Goal: Task Accomplishment & Management: Complete application form

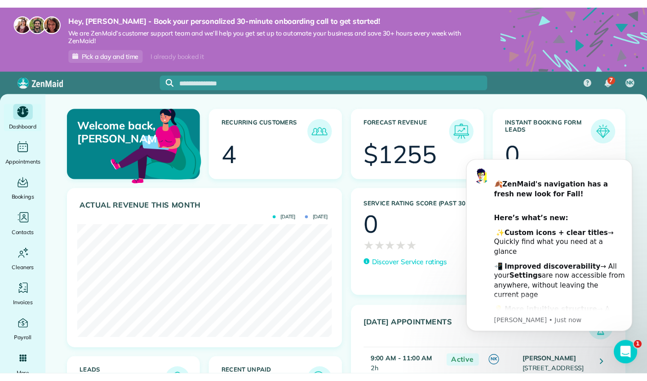
scroll to position [115, 260]
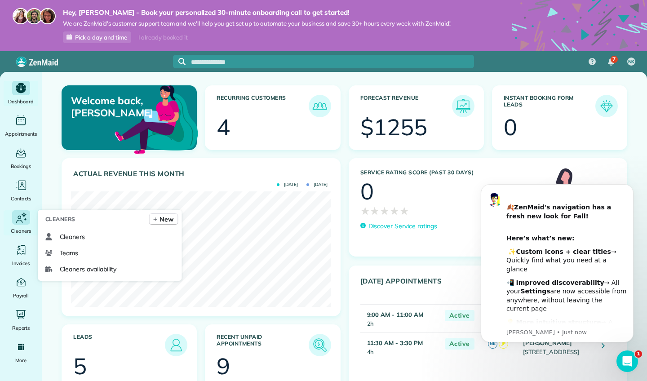
click at [24, 219] on icon "Main" at bounding box center [20, 218] width 13 height 14
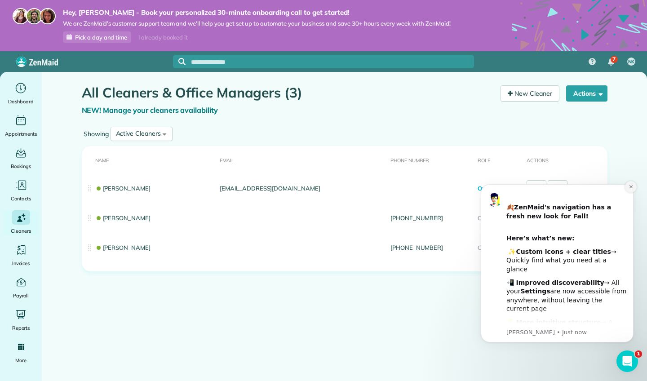
click at [632, 187] on icon "Dismiss notification" at bounding box center [630, 186] width 5 height 5
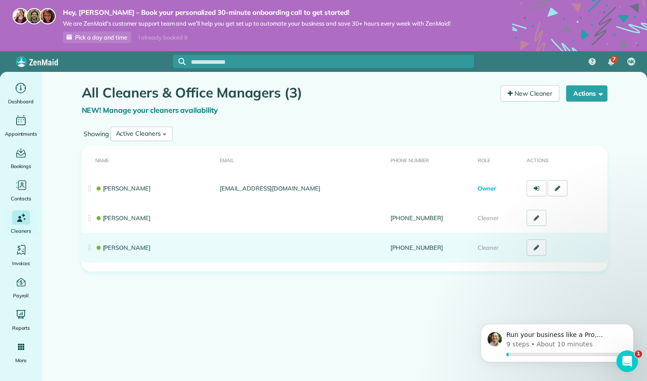
click at [538, 251] on link at bounding box center [536, 247] width 20 height 16
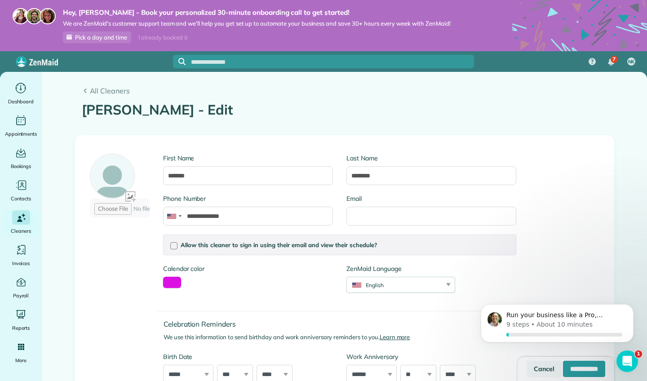
click at [526, 367] on link "Cancel" at bounding box center [543, 369] width 35 height 16
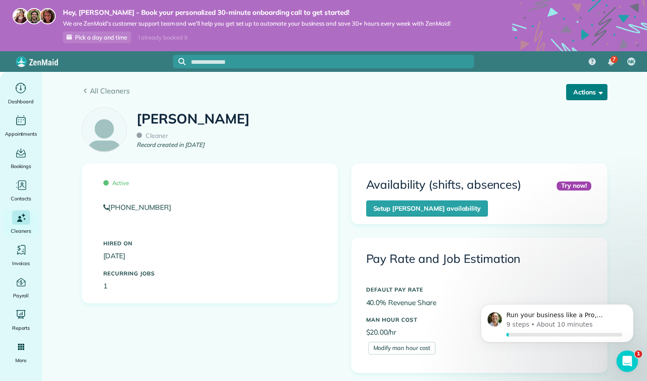
click at [591, 94] on button "Actions" at bounding box center [586, 92] width 41 height 16
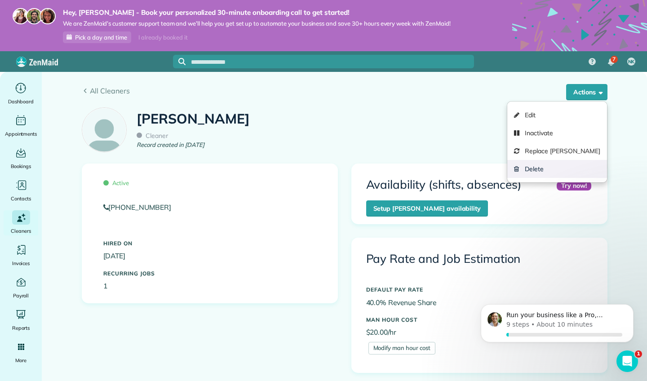
click at [569, 168] on link "Delete" at bounding box center [556, 169] width 99 height 18
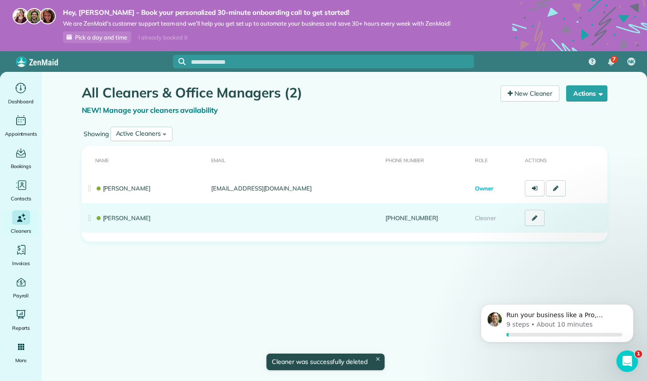
click at [531, 223] on link at bounding box center [535, 218] width 20 height 16
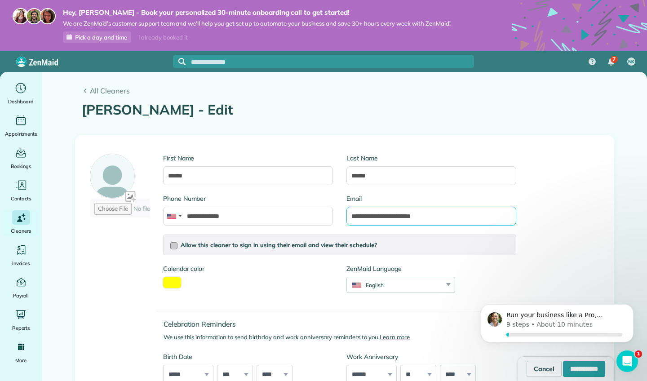
type input "**********"
click at [173, 245] on div at bounding box center [173, 245] width 7 height 7
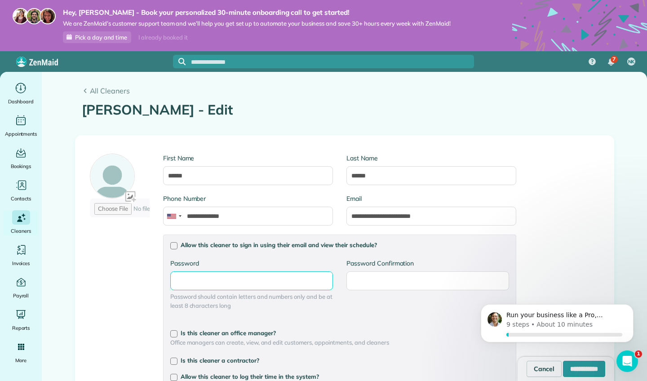
click at [190, 285] on input "Password" at bounding box center [251, 280] width 163 height 19
type input "**********"
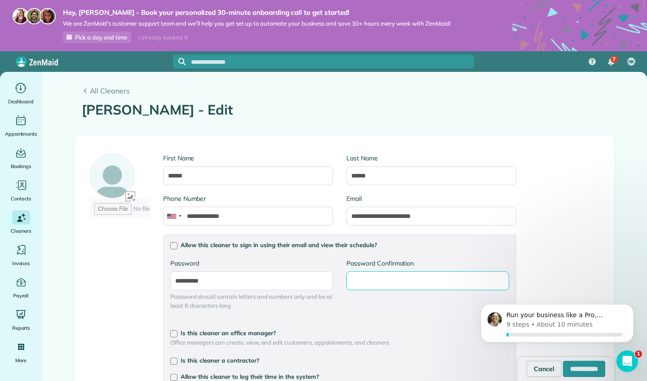
click at [360, 283] on input "Password Confirmation" at bounding box center [427, 280] width 163 height 19
type input "**********"
click at [173, 378] on div at bounding box center [173, 377] width 7 height 7
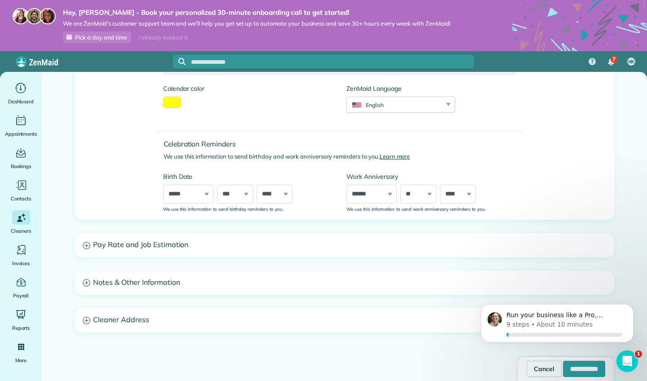
scroll to position [335, 0]
click at [190, 247] on h3 "Pay Rate and Job Estimation" at bounding box center [344, 246] width 538 height 23
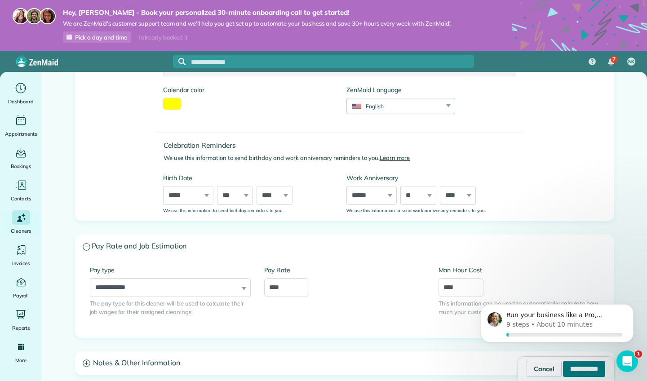
click at [567, 373] on input "**********" at bounding box center [584, 369] width 42 height 16
type input "**********"
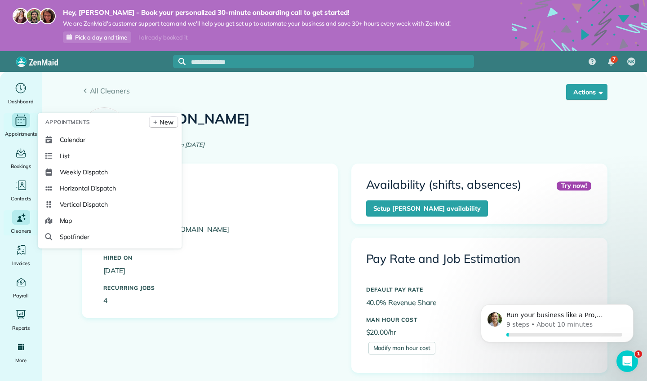
click at [27, 123] on icon "Main" at bounding box center [21, 120] width 14 height 13
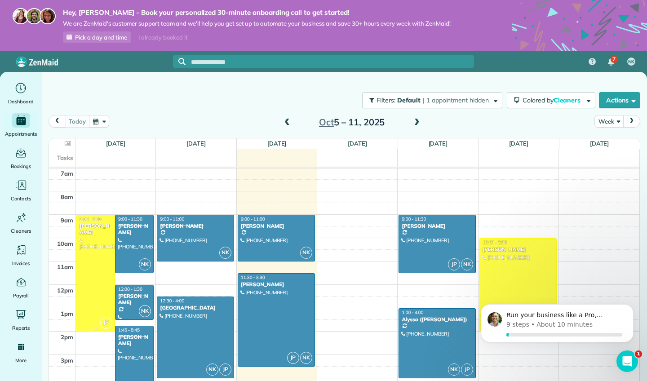
click at [101, 265] on div at bounding box center [96, 273] width 38 height 116
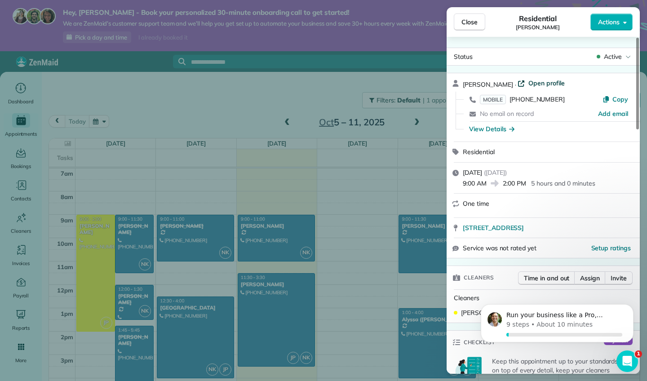
click at [528, 84] on span "Open profile" at bounding box center [546, 83] width 36 height 9
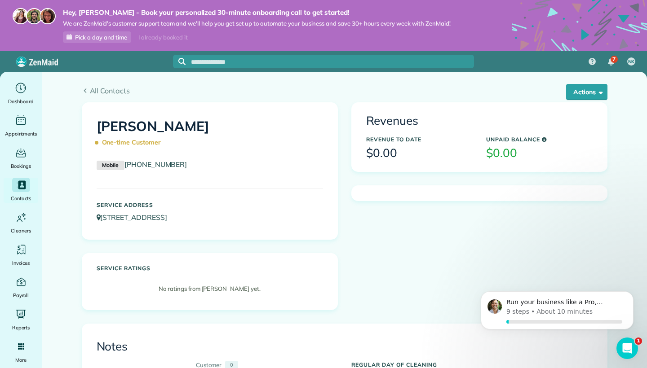
click at [397, 118] on h3 "Revenues" at bounding box center [479, 121] width 226 height 13
click at [523, 132] on div "Revenues Revenue to Date $0.00 Unpaid Balance $0.00" at bounding box center [479, 137] width 255 height 68
click at [107, 92] on span "All Contacts" at bounding box center [348, 90] width 517 height 11
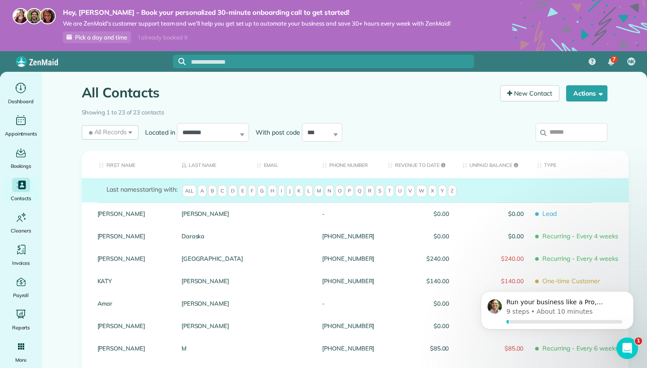
click at [372, 190] on span "R" at bounding box center [369, 191] width 9 height 13
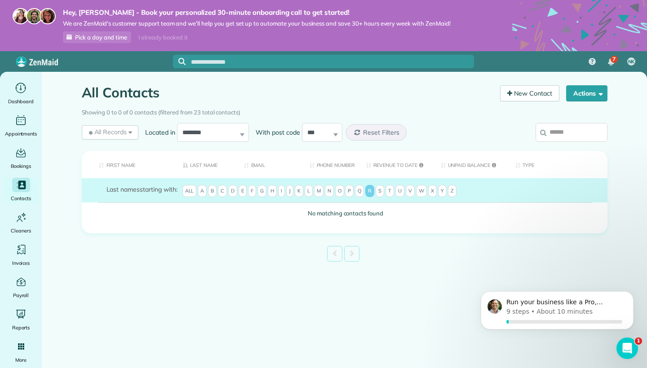
click at [389, 166] on th "Revenue to Date" at bounding box center [396, 164] width 75 height 27
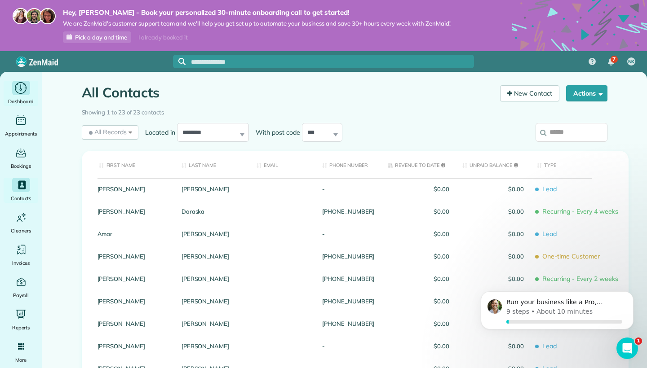
click at [26, 88] on icon "Main" at bounding box center [21, 88] width 12 height 12
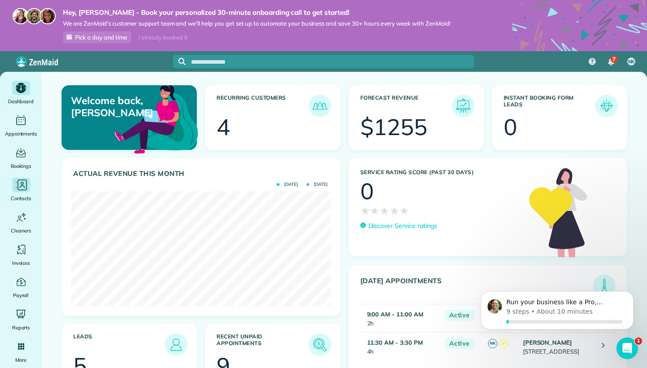
click at [28, 192] on div "Contacts" at bounding box center [21, 190] width 36 height 25
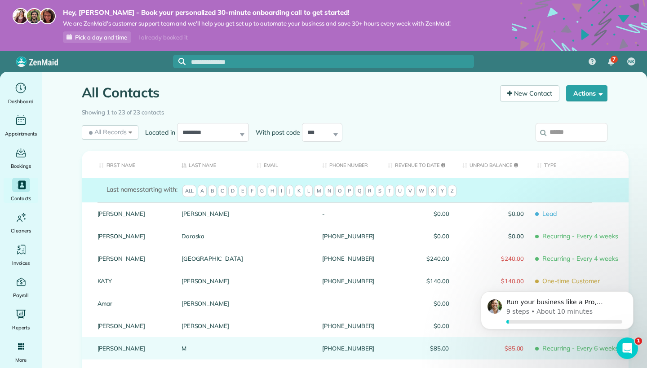
click at [455, 344] on div "$85.00" at bounding box center [492, 348] width 75 height 22
click at [219, 353] on div "M" at bounding box center [212, 348] width 75 height 22
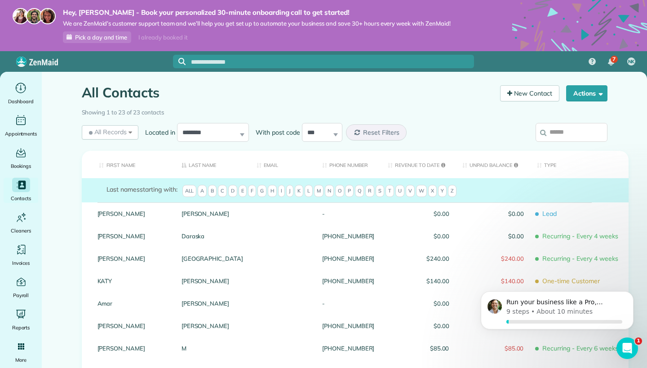
click at [219, 353] on div "M" at bounding box center [212, 348] width 75 height 22
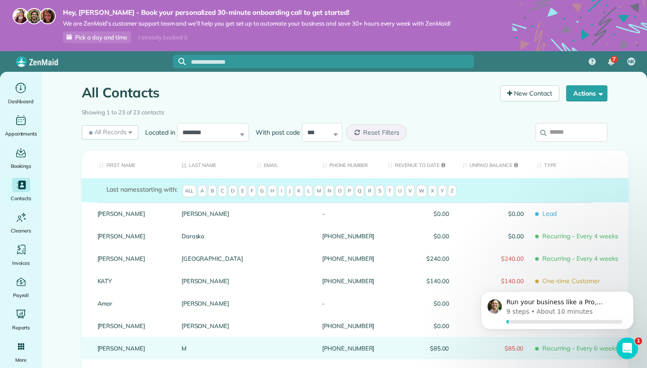
click at [119, 355] on div "Joyce" at bounding box center [133, 348] width 84 height 22
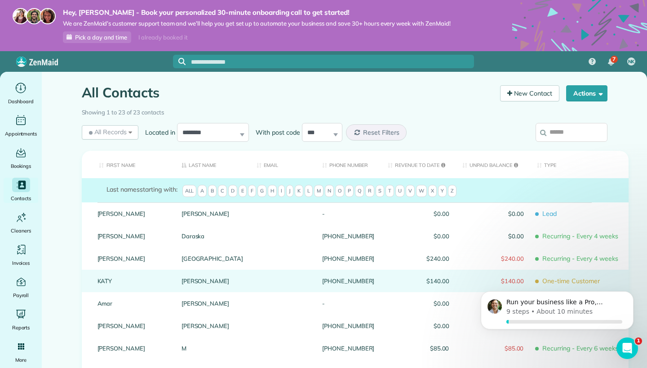
click at [194, 291] on div "Fyksen" at bounding box center [212, 281] width 75 height 22
click at [212, 278] on link "[PERSON_NAME]" at bounding box center [212, 281] width 62 height 6
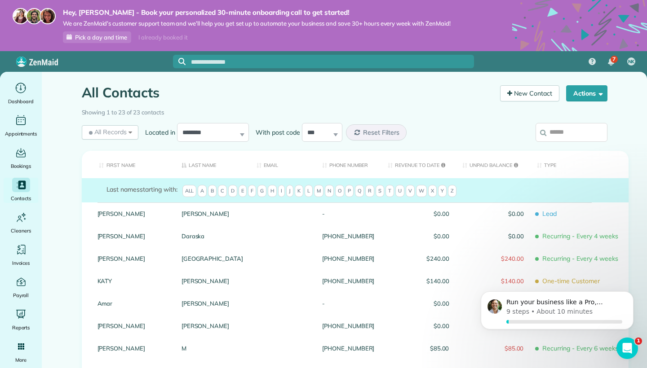
click at [212, 276] on div "[PERSON_NAME]" at bounding box center [212, 281] width 75 height 22
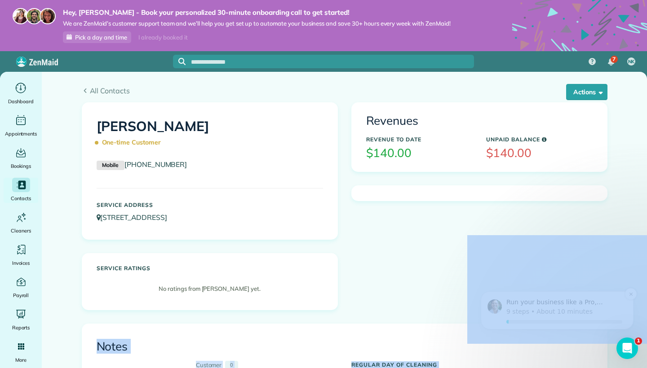
drag, startPoint x: 1074, startPoint y: 418, endPoint x: 585, endPoint y: 293, distance: 505.3
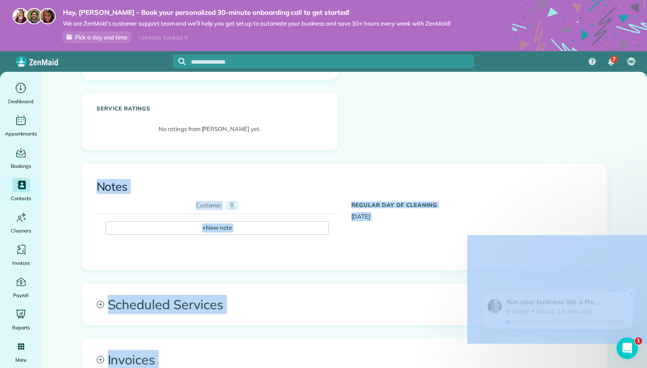
scroll to position [168, 0]
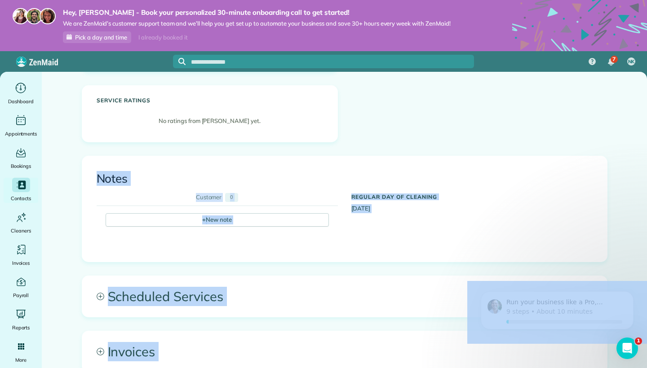
click at [530, 164] on div "Notes" at bounding box center [344, 177] width 509 height 27
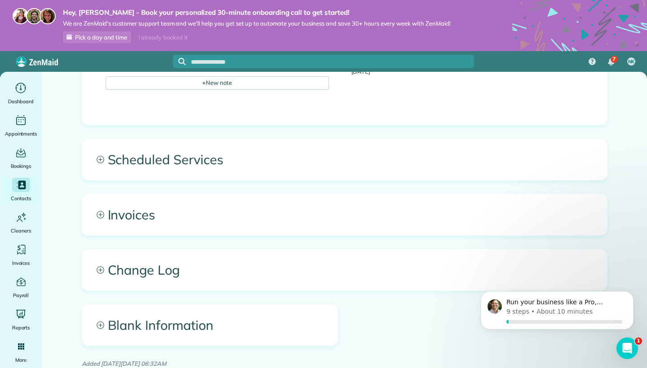
scroll to position [303, 0]
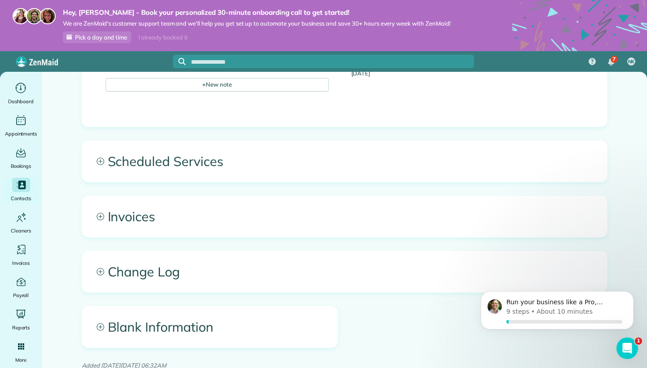
click at [97, 216] on icon at bounding box center [101, 217] width 8 height 8
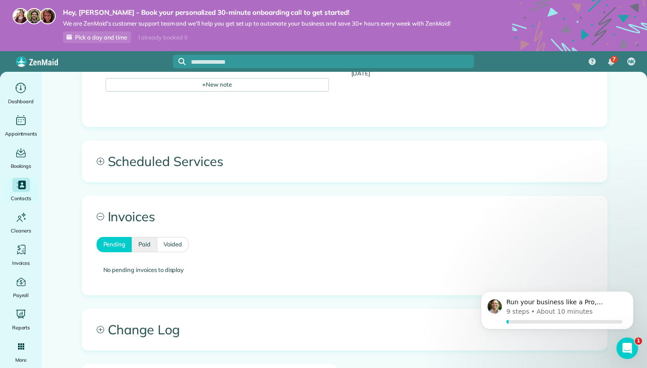
click at [139, 249] on link "Paid" at bounding box center [145, 244] width 26 height 15
click at [111, 243] on link "Pending" at bounding box center [114, 244] width 35 height 15
click at [20, 95] on div "Dashboard" at bounding box center [21, 93] width 36 height 25
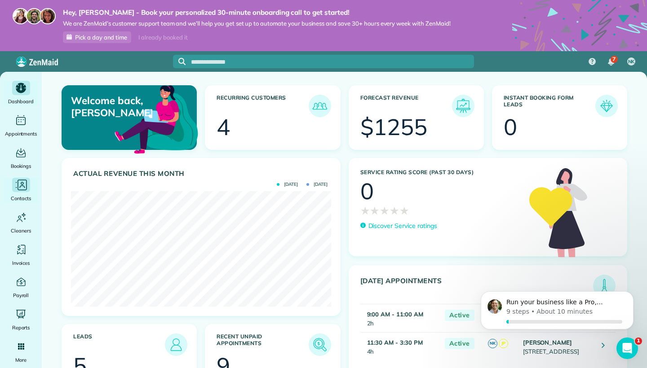
click at [25, 185] on icon "Main" at bounding box center [20, 185] width 13 height 13
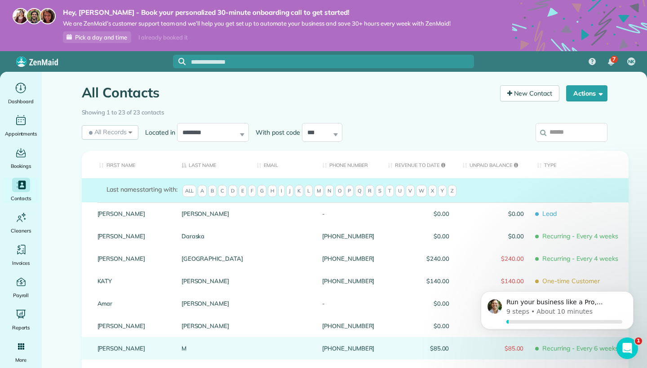
click at [219, 346] on link "M" at bounding box center [212, 348] width 62 height 6
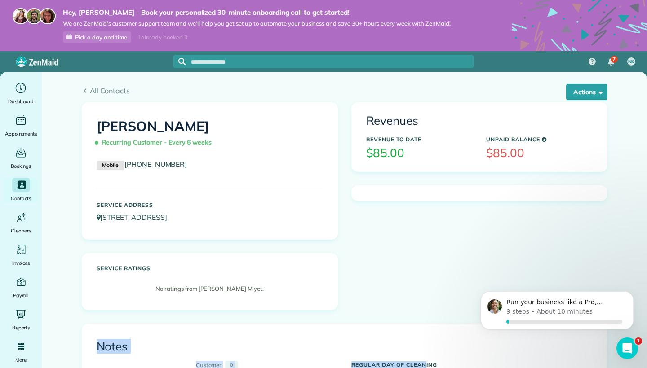
drag, startPoint x: 407, startPoint y: 250, endPoint x: 427, endPoint y: 366, distance: 118.1
click at [407, 124] on h3 "Revenues" at bounding box center [479, 121] width 226 height 13
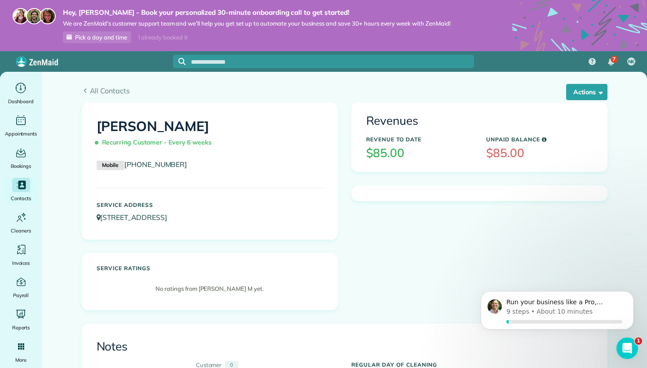
click at [383, 159] on div "Revenue to Date $85.00" at bounding box center [419, 148] width 120 height 32
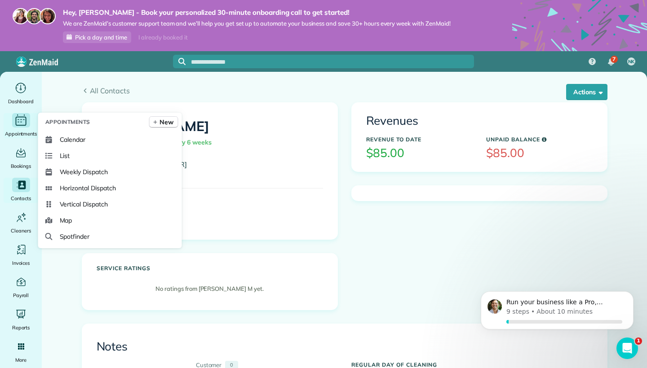
click at [22, 118] on icon "Main" at bounding box center [21, 120] width 14 height 13
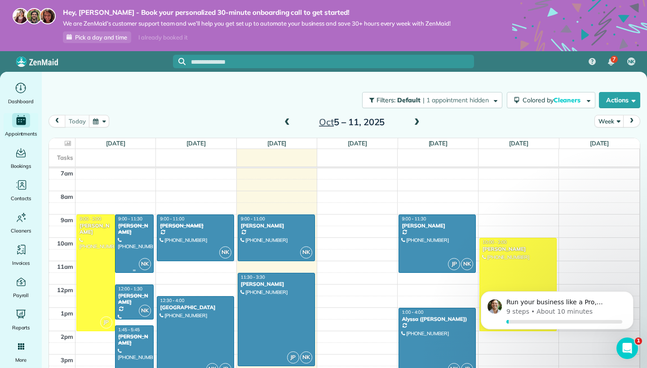
click at [130, 242] on div at bounding box center [134, 243] width 38 height 57
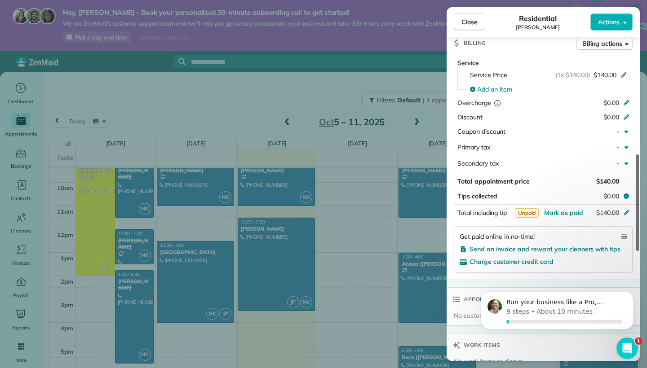
scroll to position [396, 0]
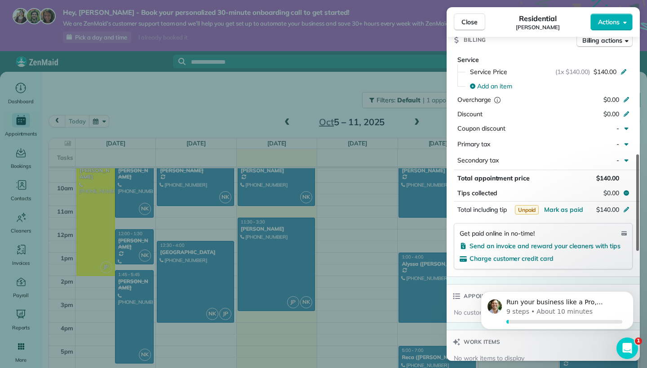
drag, startPoint x: 638, startPoint y: 49, endPoint x: 646, endPoint y: 167, distance: 118.4
click at [646, 167] on div "Close Residential KATY Fyksen Actions Status Completed KATY Fyksen · Open profi…" at bounding box center [323, 184] width 647 height 368
click at [575, 207] on span "Mark as paid" at bounding box center [563, 210] width 39 height 8
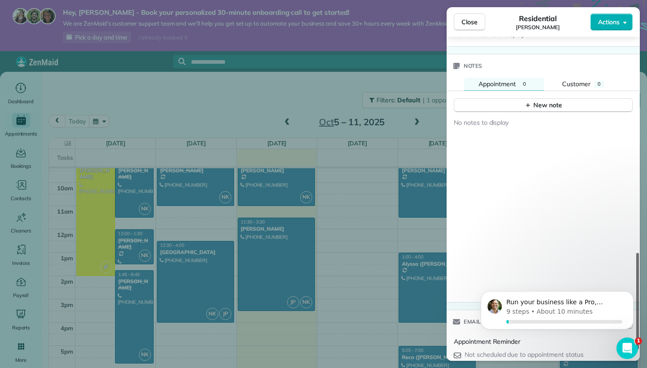
scroll to position [758, 0]
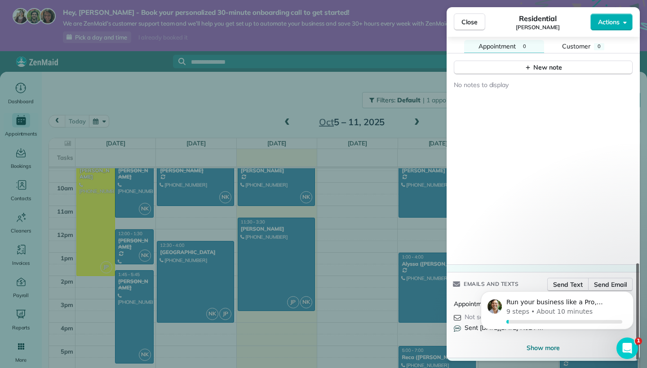
drag, startPoint x: 638, startPoint y: 181, endPoint x: 637, endPoint y: 368, distance: 186.9
click at [637, 368] on div "Close Residential KATY Fyksen Actions Status Completed KATY Fyksen · Open profi…" at bounding box center [323, 184] width 647 height 368
drag, startPoint x: 633, startPoint y: 324, endPoint x: 637, endPoint y: 210, distance: 113.7
click at [637, 281] on html "Run your business like a Pro, [PERSON_NAME] 9 steps • About 10 minutes" at bounding box center [557, 312] width 180 height 63
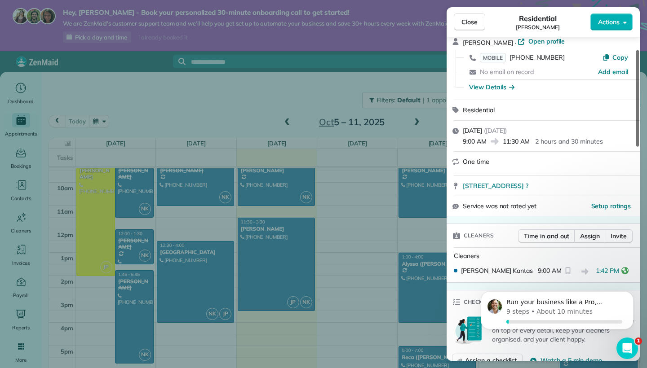
scroll to position [0, 0]
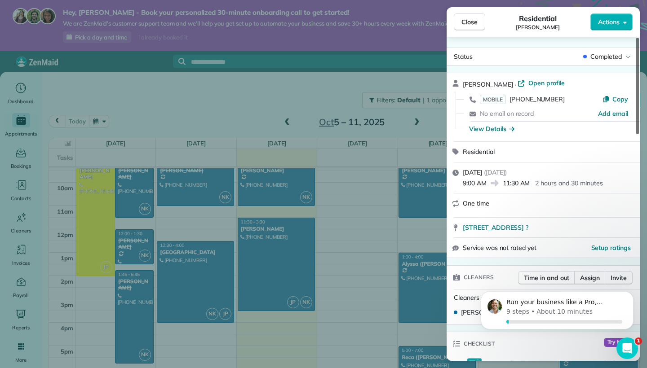
drag, startPoint x: 638, startPoint y: 274, endPoint x: 646, endPoint y: 3, distance: 270.5
click at [646, 3] on div "Close Residential KATY Fyksen Actions Status Completed KATY Fyksen · Open profi…" at bounding box center [323, 184] width 647 height 368
click at [463, 20] on span "Close" at bounding box center [469, 22] width 16 height 9
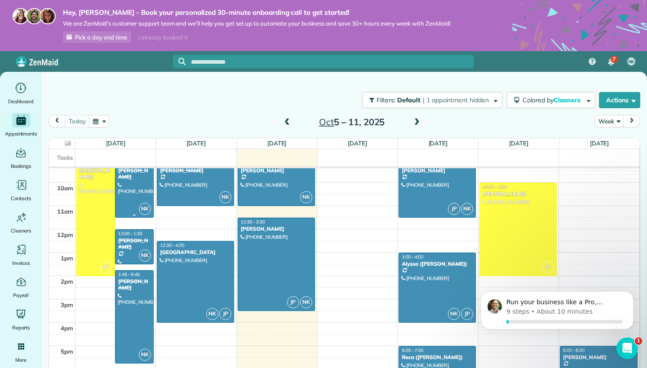
click at [131, 190] on div at bounding box center [134, 188] width 38 height 57
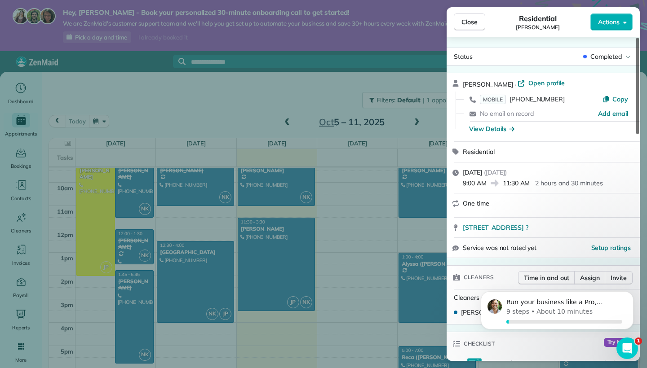
drag, startPoint x: 637, startPoint y: 93, endPoint x: 645, endPoint y: -36, distance: 128.8
click at [645, 0] on html "Hey, [PERSON_NAME] - Book your personalized 30-minute onboarding call to get st…" at bounding box center [323, 184] width 647 height 368
click at [463, 22] on span "Close" at bounding box center [469, 22] width 16 height 9
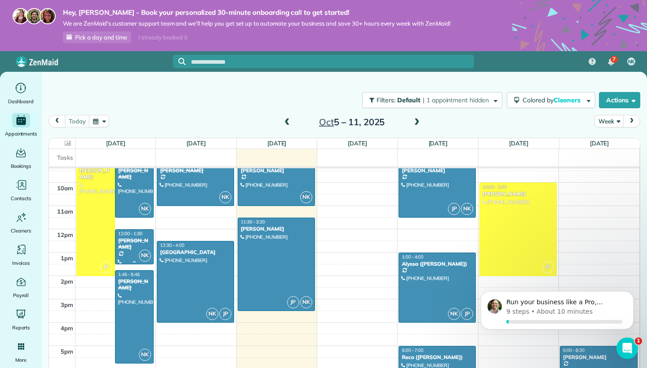
click at [144, 234] on div "12:00 - 1:30" at bounding box center [134, 234] width 33 height 6
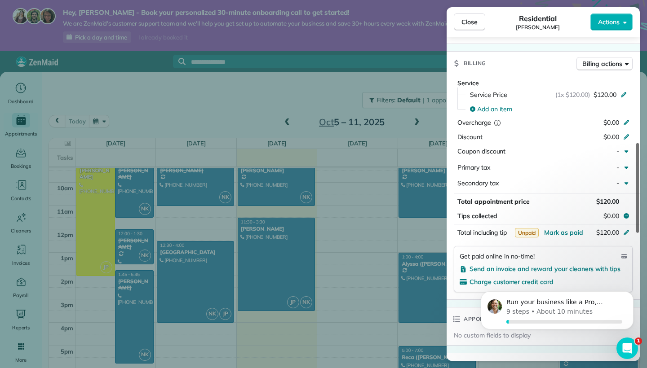
scroll to position [392, 0]
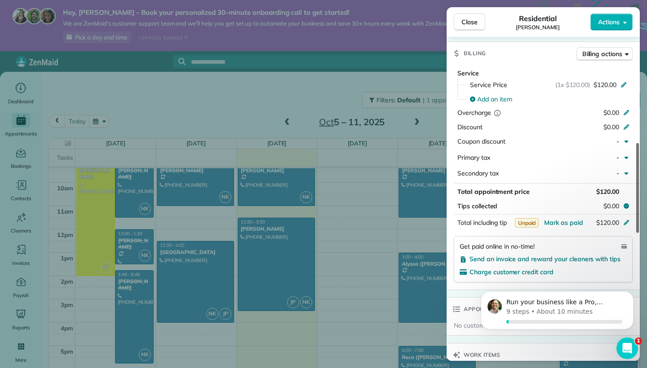
drag, startPoint x: 636, startPoint y: 67, endPoint x: 641, endPoint y: 176, distance: 108.8
click at [641, 176] on div "Close Residential Bruce Fairfield Actions Status Completed Bruce Fairfield · Op…" at bounding box center [323, 184] width 647 height 368
click at [549, 221] on span "Mark as paid" at bounding box center [563, 223] width 39 height 8
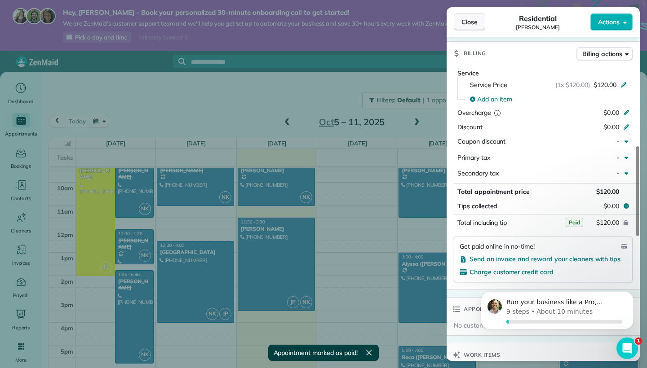
click at [476, 22] on span "Close" at bounding box center [469, 22] width 16 height 9
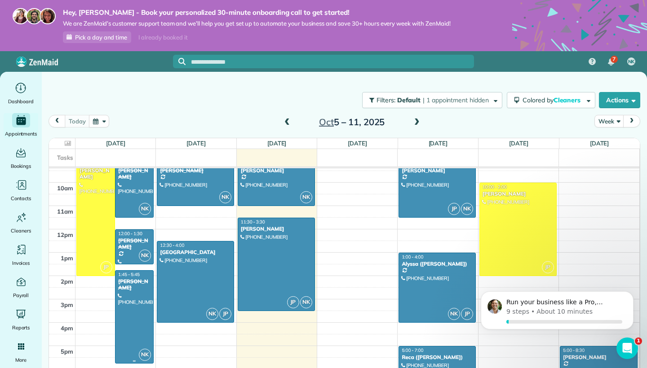
click at [141, 283] on div "[PERSON_NAME]" at bounding box center [134, 284] width 33 height 13
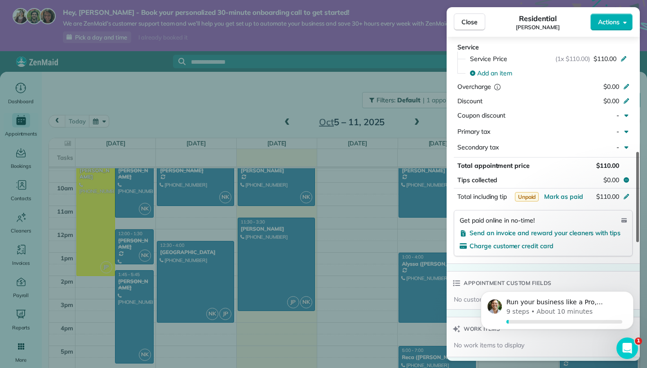
scroll to position [410, 0]
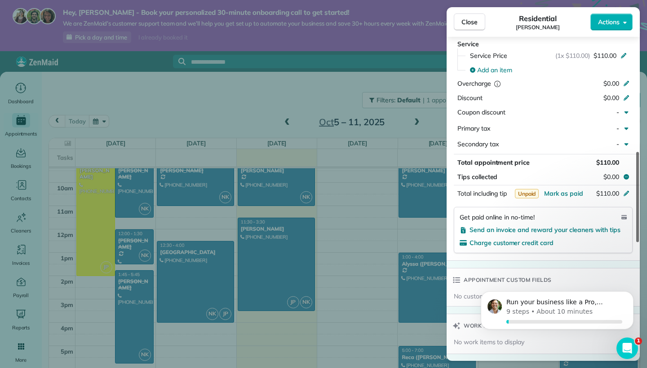
drag, startPoint x: 637, startPoint y: 76, endPoint x: 646, endPoint y: 191, distance: 114.9
click at [646, 191] on div "Close Residential Sasi Neerukonda Actions Status Completed Sasi Neerukonda · Op…" at bounding box center [323, 184] width 647 height 368
click at [564, 190] on span "Mark as paid" at bounding box center [563, 194] width 39 height 8
click at [564, 190] on button "$110.00" at bounding box center [584, 193] width 84 height 13
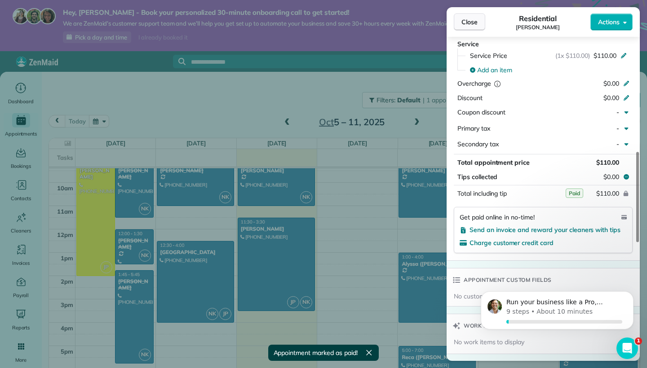
click at [467, 25] on span "Close" at bounding box center [469, 22] width 16 height 9
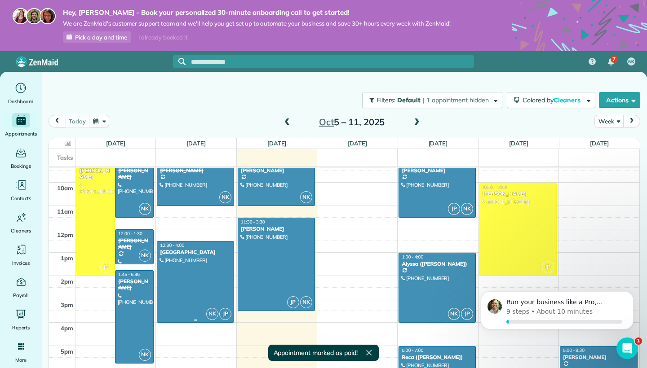
click at [198, 272] on div at bounding box center [195, 282] width 76 height 81
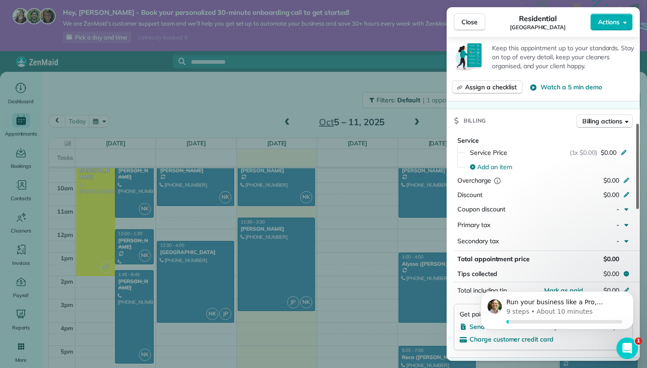
scroll to position [333, 0]
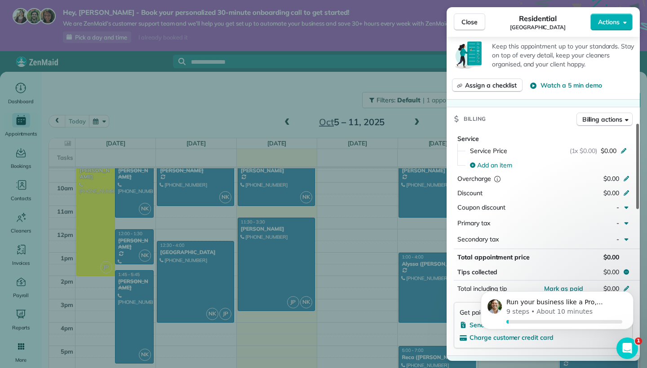
drag, startPoint x: 635, startPoint y: 93, endPoint x: 641, endPoint y: 181, distance: 87.8
click at [641, 181] on div "Close Residential Woodhaven Camp Ground Actions Status Active Woodhaven Camp Gr…" at bounding box center [323, 184] width 647 height 368
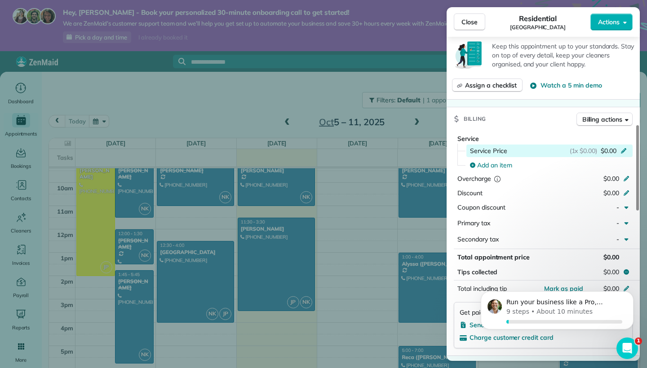
click at [623, 152] on div "(1x $0.00) $0.00" at bounding box center [600, 150] width 60 height 9
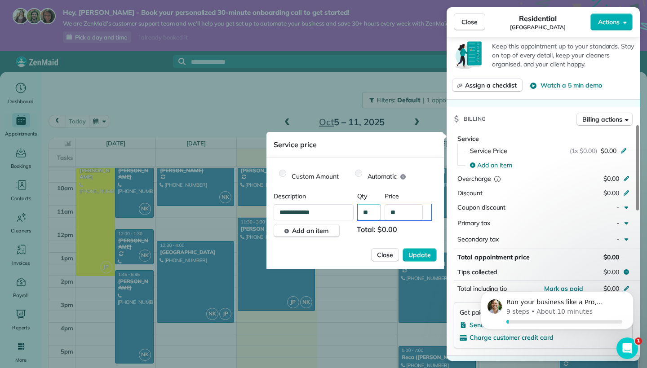
click at [372, 215] on input "**" at bounding box center [395, 212] width 74 height 16
type input "**"
click at [416, 214] on input "**" at bounding box center [404, 212] width 38 height 16
type input "**"
click at [371, 210] on input "**" at bounding box center [395, 212] width 74 height 16
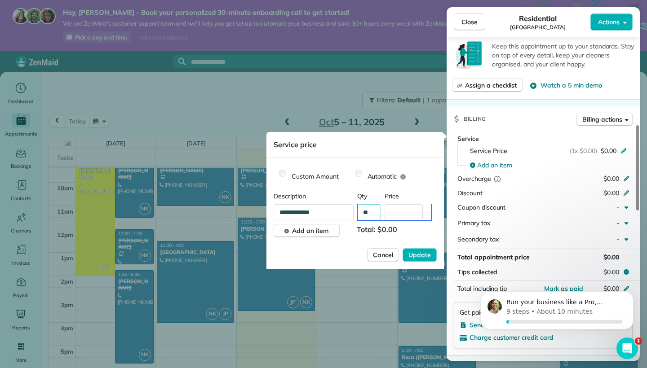
type input "**"
drag, startPoint x: 411, startPoint y: 200, endPoint x: 411, endPoint y: 206, distance: 5.9
click at [411, 206] on div "**********" at bounding box center [355, 215] width 163 height 46
click at [400, 214] on input "text" at bounding box center [404, 212] width 38 height 16
type input "****"
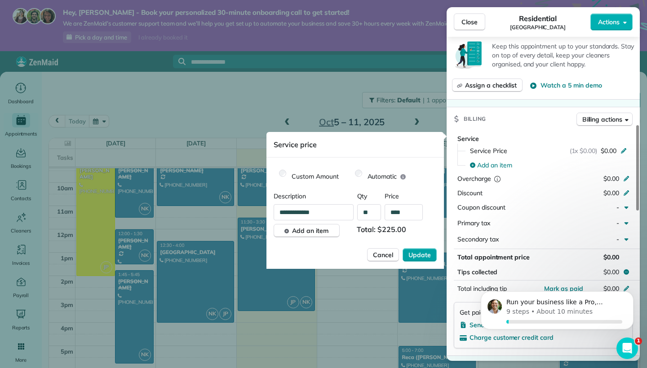
click at [424, 256] on span "Update" at bounding box center [419, 255] width 22 height 9
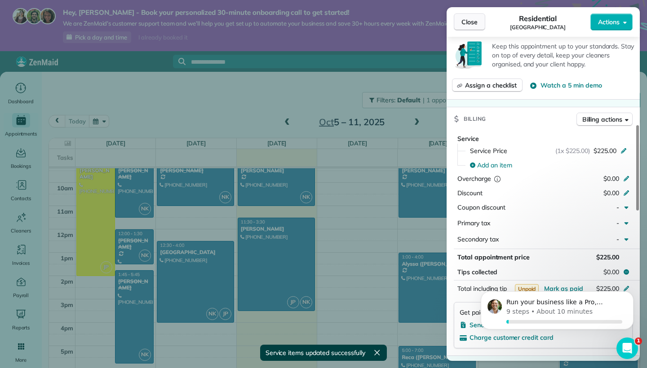
click at [472, 19] on span "Close" at bounding box center [469, 22] width 16 height 9
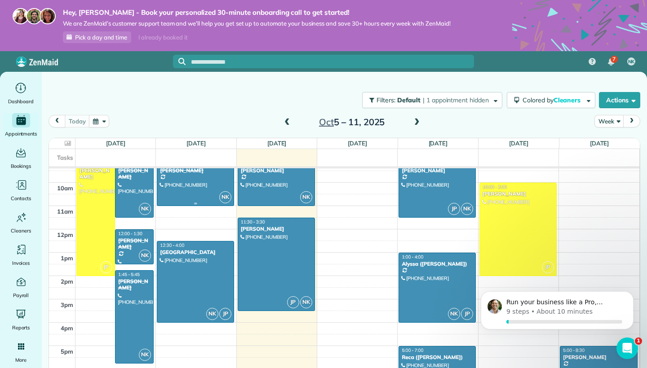
click at [190, 186] on div at bounding box center [195, 183] width 76 height 46
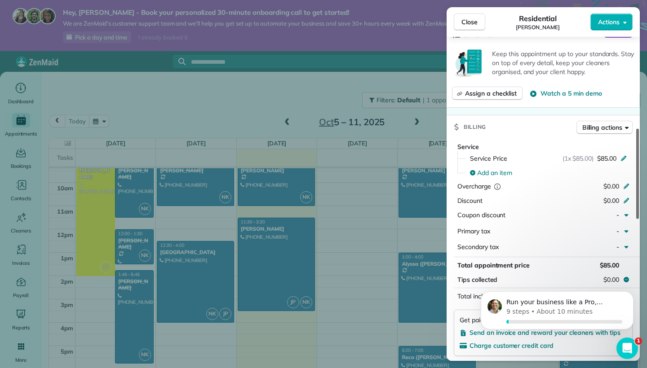
scroll to position [320, 0]
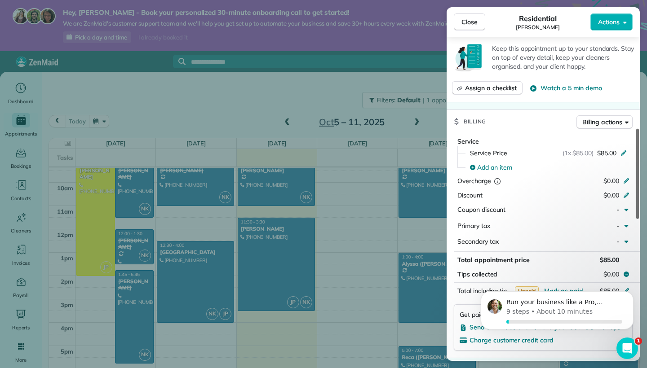
drag, startPoint x: 637, startPoint y: 49, endPoint x: 646, endPoint y: 138, distance: 89.8
click at [646, 138] on div "Close Residential Joyce M Actions Status Completed Joyce M · Open profile MOBIL…" at bounding box center [323, 184] width 647 height 368
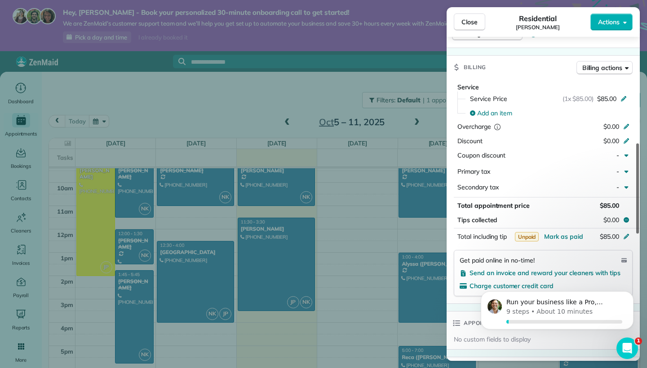
drag, startPoint x: 637, startPoint y: 159, endPoint x: 638, endPoint y: 178, distance: 18.5
click at [638, 177] on div at bounding box center [637, 189] width 3 height 90
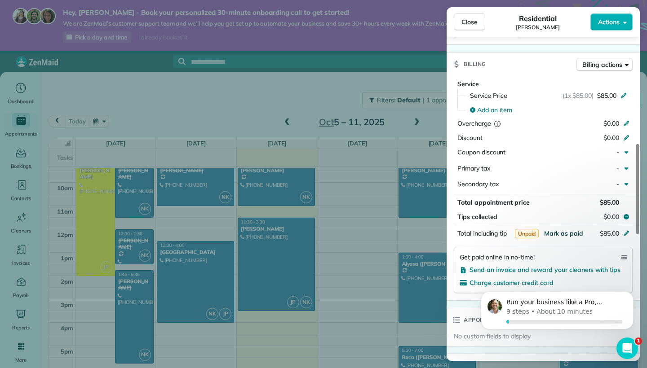
click at [576, 230] on span "Mark as paid" at bounding box center [563, 234] width 39 height 8
click at [467, 26] on span "Close" at bounding box center [469, 22] width 16 height 9
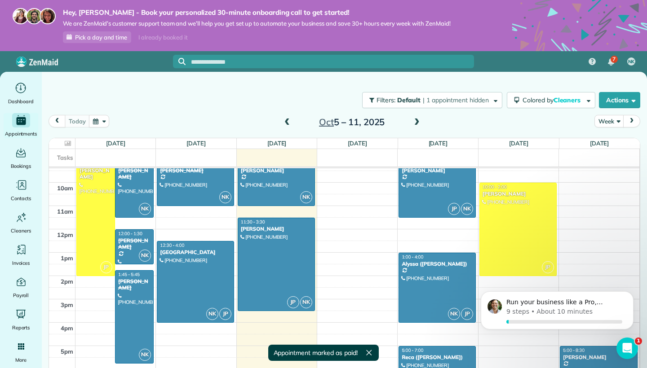
click at [291, 123] on span at bounding box center [287, 123] width 10 height 8
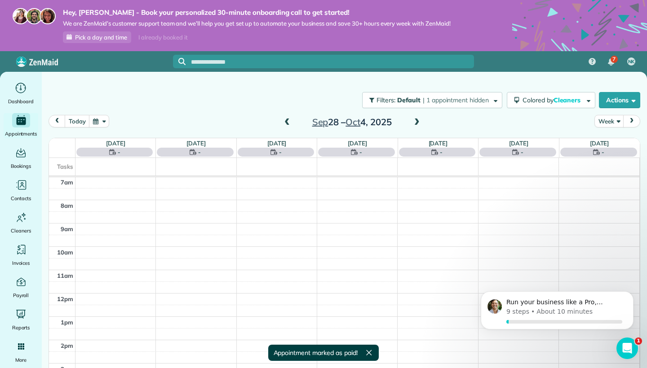
scroll to position [164, 0]
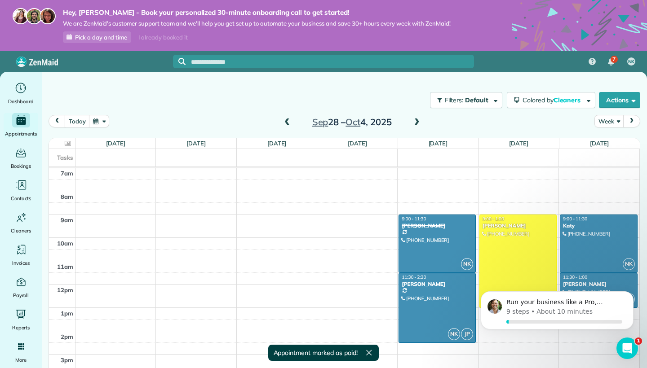
click at [502, 244] on div at bounding box center [518, 261] width 76 height 93
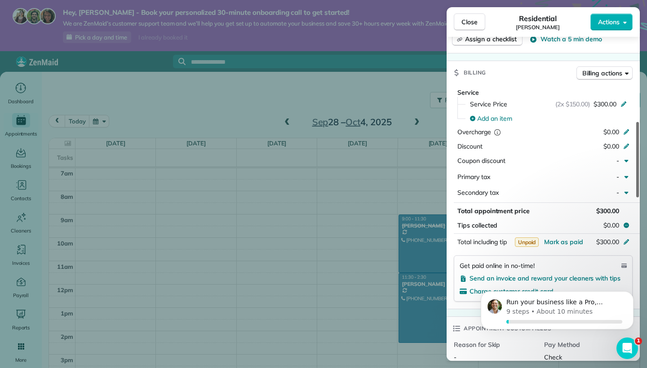
scroll to position [363, 0]
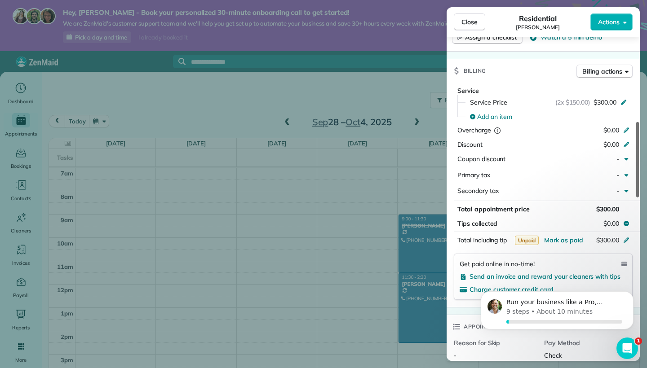
drag, startPoint x: 639, startPoint y: 85, endPoint x: 646, endPoint y: 170, distance: 85.2
click at [646, 170] on div "Close Residential Tarma Owens Actions Status Active Tarma Owens · Open profile …" at bounding box center [323, 184] width 647 height 368
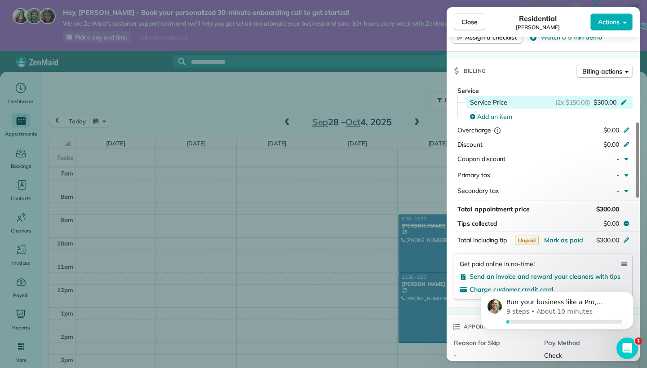
click at [628, 98] on div "(2x $150.00) $300.00" at bounding box center [592, 102] width 75 height 9
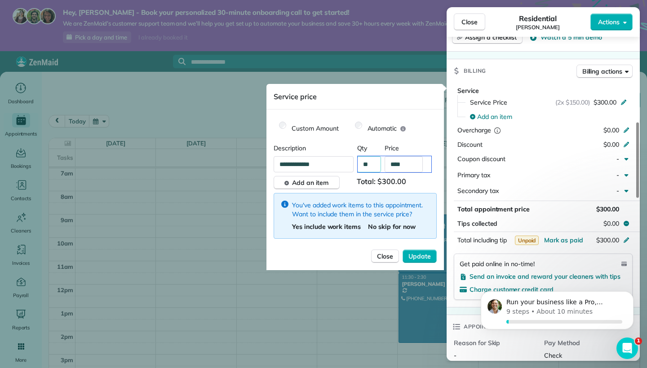
click at [376, 166] on input "**" at bounding box center [395, 164] width 74 height 16
type input "**"
click at [415, 162] on input "****" at bounding box center [404, 164] width 38 height 16
type input "**"
type input "****"
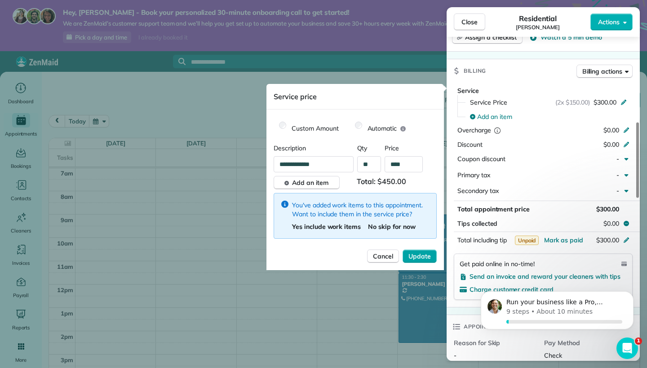
click at [422, 252] on button "Update" at bounding box center [419, 256] width 34 height 13
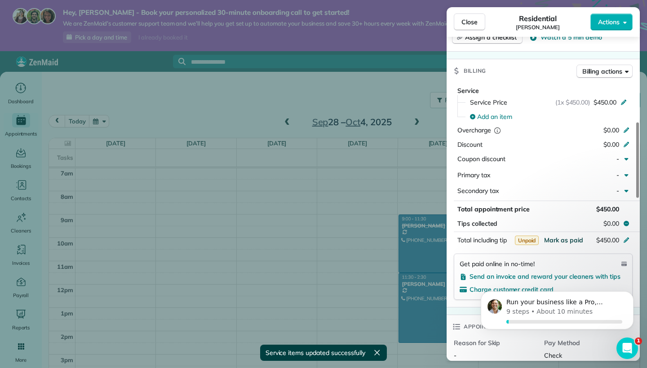
click at [560, 238] on span "Mark as paid" at bounding box center [563, 240] width 39 height 8
click at [471, 22] on span "Close" at bounding box center [469, 22] width 16 height 9
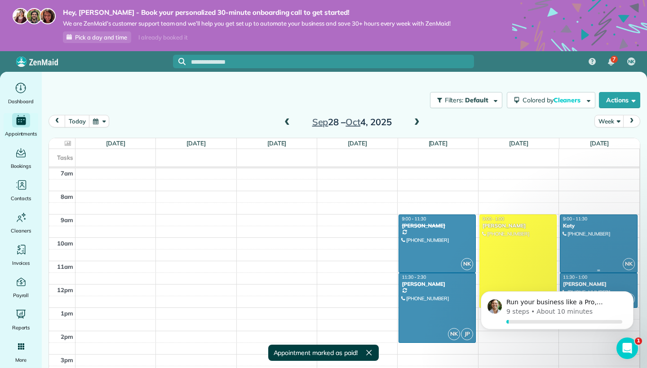
click at [584, 235] on div at bounding box center [598, 243] width 76 height 57
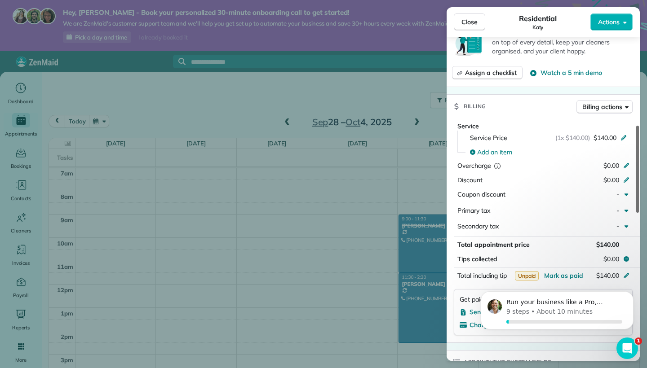
drag, startPoint x: 638, startPoint y: 98, endPoint x: 639, endPoint y: 187, distance: 88.5
click at [639, 187] on div at bounding box center [637, 169] width 3 height 87
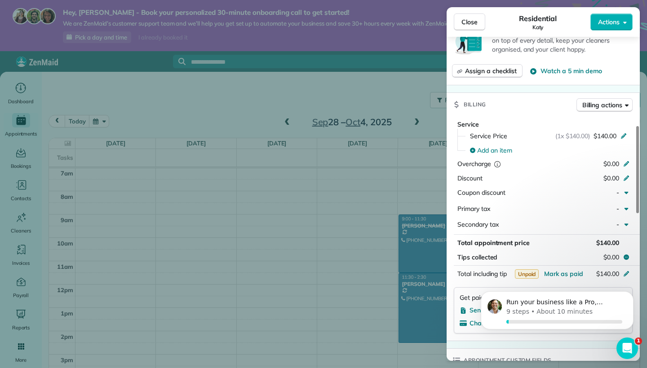
click at [566, 273] on div "Run your business like a Pro, [PERSON_NAME] 9 steps • About 10 minutes" at bounding box center [556, 273] width 165 height 112
click at [564, 270] on div "Run your business like a Pro, [PERSON_NAME] 9 steps • About 10 minutes" at bounding box center [556, 273] width 165 height 112
click at [620, 254] on div "Run your business like a Pro, [PERSON_NAME] 9 steps • About 10 minutes" at bounding box center [556, 273] width 165 height 112
click at [608, 252] on div "Run your business like a Pro, [PERSON_NAME] 9 steps • About 10 minutes" at bounding box center [556, 273] width 165 height 112
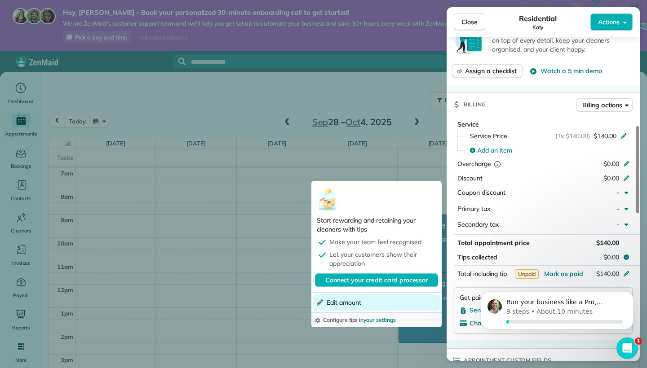
click at [370, 300] on button "Edit amount" at bounding box center [376, 303] width 127 height 16
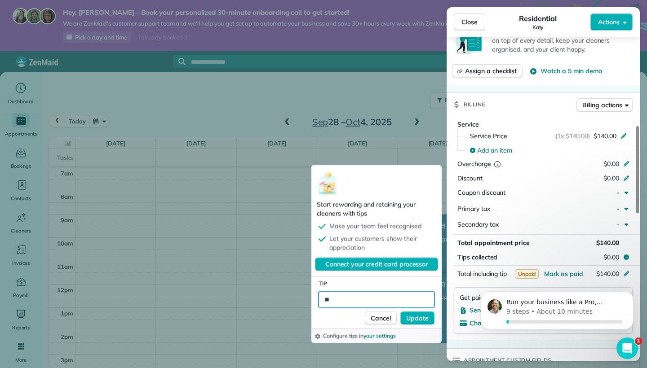
click at [362, 297] on input "**" at bounding box center [376, 300] width 116 height 16
type input "***"
click at [429, 318] on button "Update" at bounding box center [417, 318] width 34 height 13
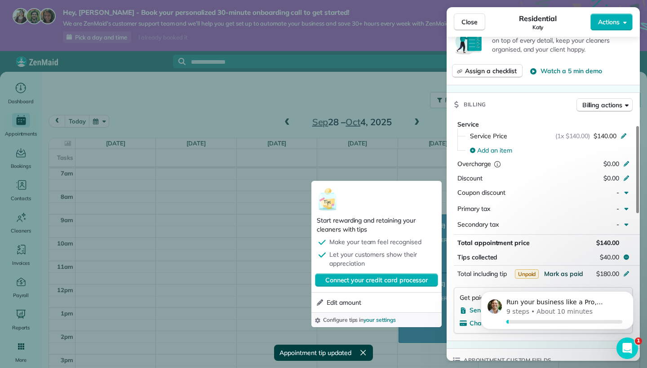
click at [561, 273] on span "Mark as paid" at bounding box center [563, 274] width 39 height 8
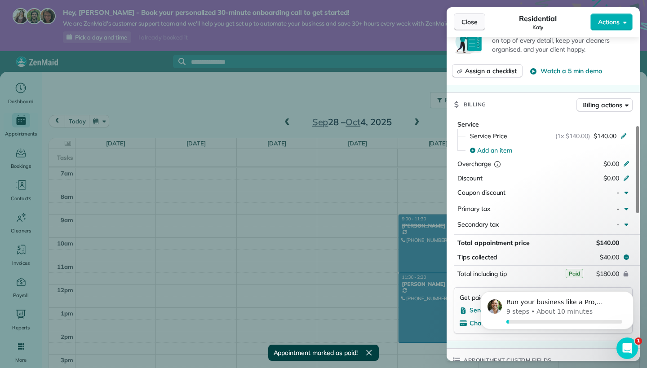
click at [474, 20] on span "Close" at bounding box center [469, 22] width 16 height 9
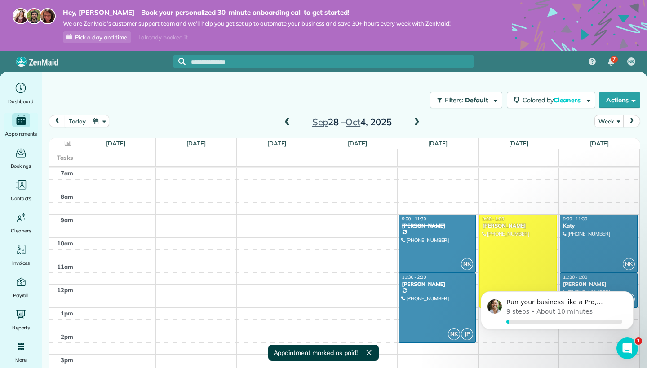
click at [610, 281] on div "Run your business like a Pro, [PERSON_NAME] 9 steps • About 10 minutes" at bounding box center [556, 273] width 165 height 112
click at [599, 282] on div "Run your business like a Pro, [PERSON_NAME] 9 steps • About 10 minutes" at bounding box center [556, 273] width 165 height 112
click at [430, 305] on div at bounding box center [437, 308] width 76 height 69
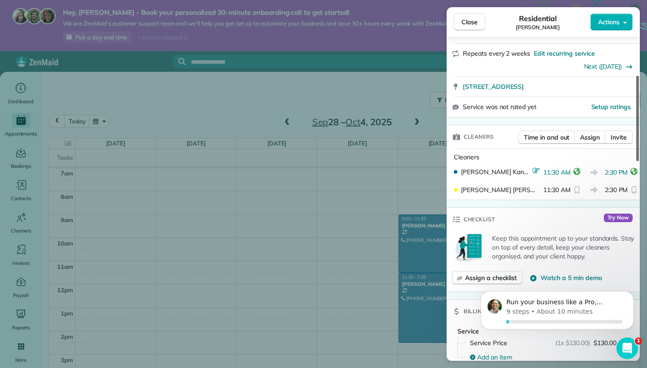
drag, startPoint x: 637, startPoint y: 111, endPoint x: 641, endPoint y: 152, distance: 41.1
click at [641, 152] on div "Close Residential Diane Wilkin Actions Status Active Diane Wilkin · Open profil…" at bounding box center [323, 184] width 647 height 368
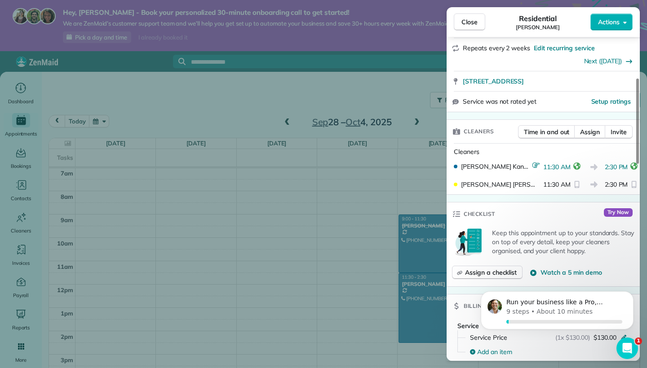
drag, startPoint x: 641, startPoint y: 152, endPoint x: 641, endPoint y: 187, distance: 35.5
click at [641, 187] on div "Close Residential Diane Wilkin Actions Status Active Diane Wilkin · Open profil…" at bounding box center [323, 184] width 647 height 368
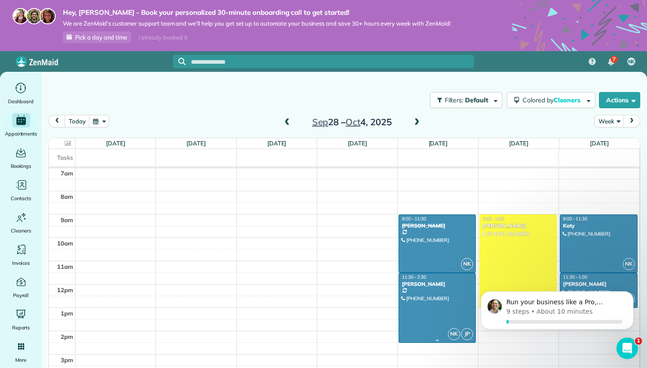
click at [445, 305] on div at bounding box center [437, 308] width 76 height 69
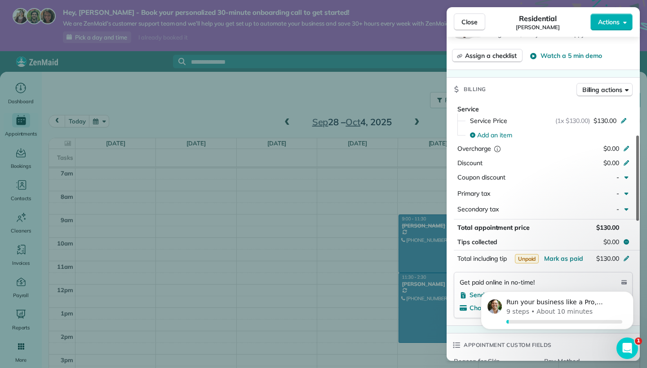
scroll to position [379, 0]
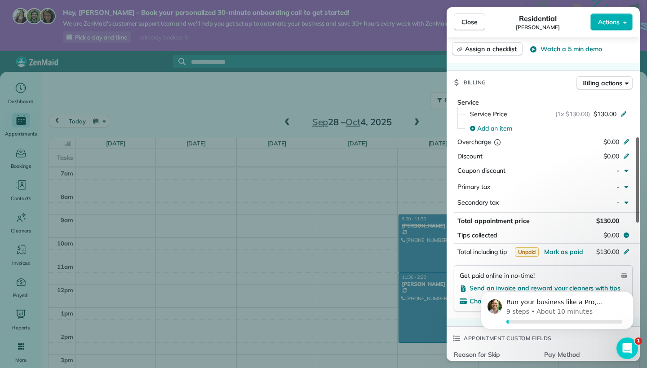
drag, startPoint x: 637, startPoint y: 103, endPoint x: 644, endPoint y: 203, distance: 100.0
click at [644, 203] on div "Close Residential Diane Wilkin Actions Status Active Diane Wilkin · Open profil…" at bounding box center [323, 184] width 647 height 368
click at [568, 249] on span "Mark as paid" at bounding box center [563, 252] width 39 height 8
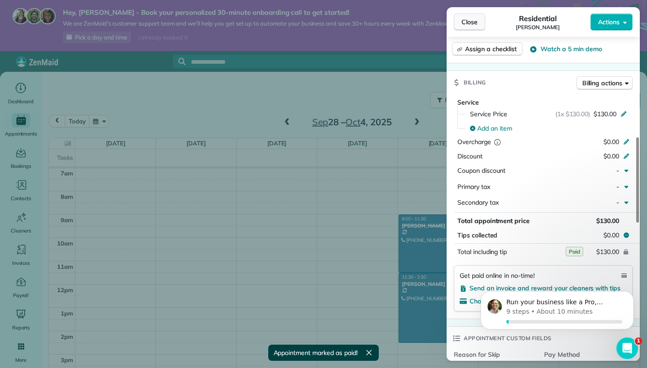
click at [475, 22] on span "Close" at bounding box center [469, 22] width 16 height 9
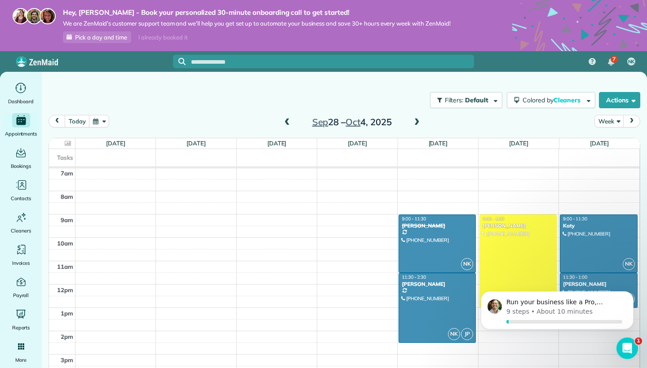
click at [612, 281] on div "[PERSON_NAME]" at bounding box center [598, 284] width 72 height 6
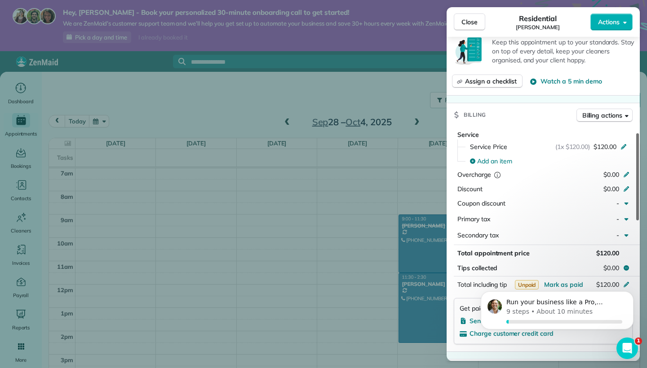
scroll to position [382, 0]
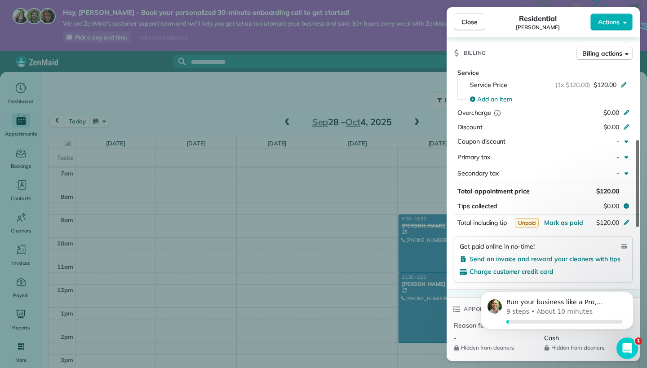
drag, startPoint x: 637, startPoint y: 49, endPoint x: 642, endPoint y: 152, distance: 102.6
click at [642, 152] on div "Close Residential Bruce Fairfield Actions Status Active Bruce Fairfield · Open …" at bounding box center [323, 184] width 647 height 368
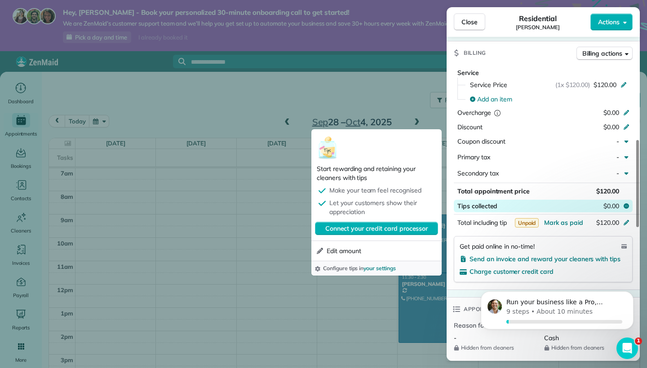
click at [628, 203] on icon at bounding box center [625, 205] width 5 height 5
click at [626, 203] on icon at bounding box center [626, 205] width 7 height 7
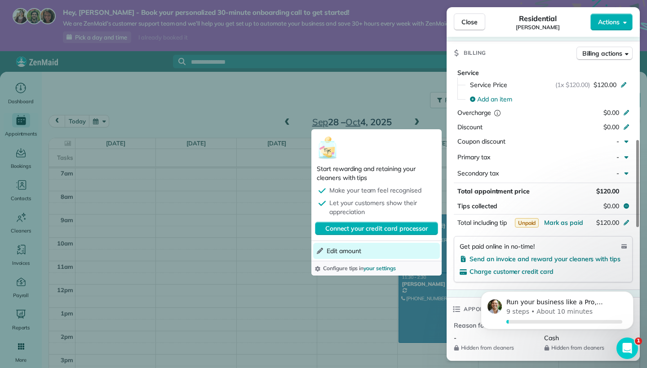
click at [428, 251] on button "Edit amount" at bounding box center [376, 251] width 127 height 16
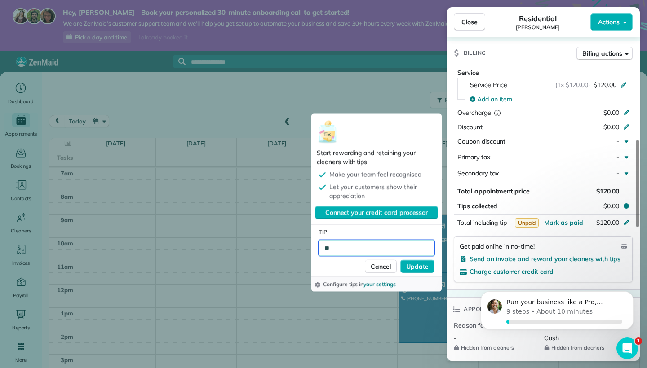
click at [424, 247] on input "**" at bounding box center [376, 248] width 116 height 16
type input "***"
click at [421, 261] on button "Update" at bounding box center [417, 266] width 34 height 13
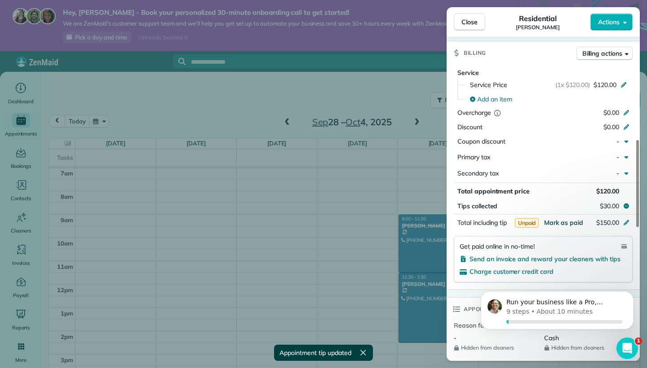
click at [565, 219] on span "Mark as paid" at bounding box center [563, 223] width 39 height 8
click at [472, 29] on button "Close" at bounding box center [469, 21] width 31 height 17
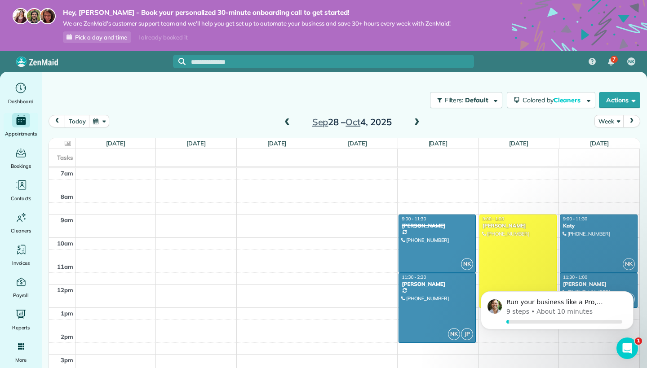
click at [419, 124] on span at bounding box center [417, 123] width 10 height 8
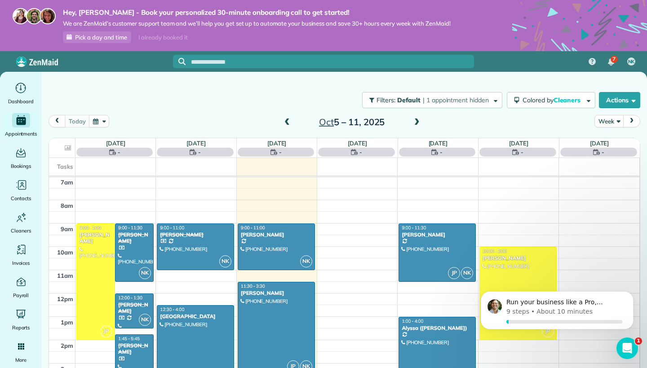
scroll to position [164, 0]
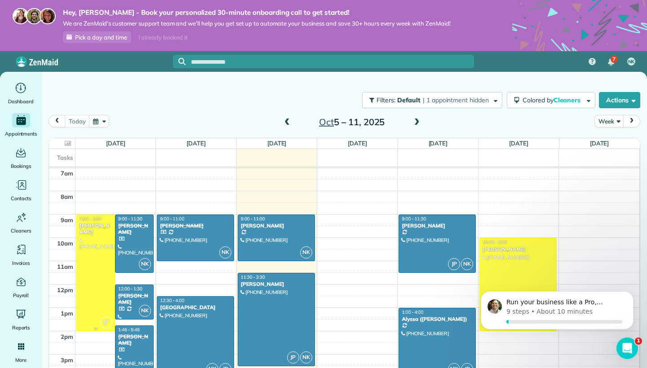
click at [90, 251] on div at bounding box center [96, 273] width 38 height 116
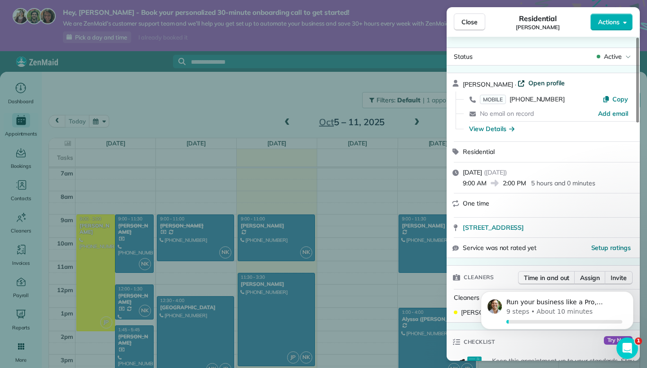
click at [528, 84] on span "Open profile" at bounding box center [546, 83] width 36 height 9
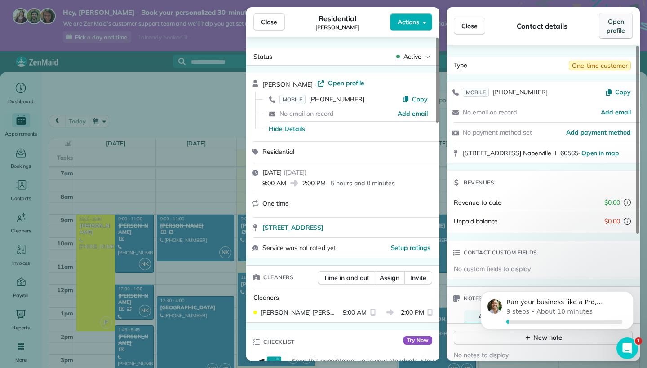
click at [613, 29] on span "Open profile" at bounding box center [615, 26] width 18 height 18
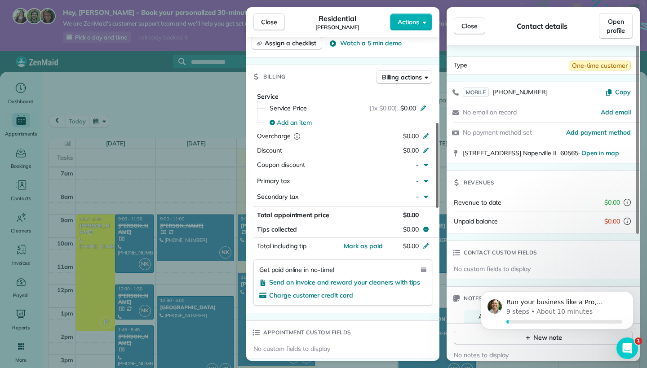
drag, startPoint x: 436, startPoint y: 107, endPoint x: 438, endPoint y: 201, distance: 93.9
click at [438, 201] on div at bounding box center [437, 165] width 3 height 85
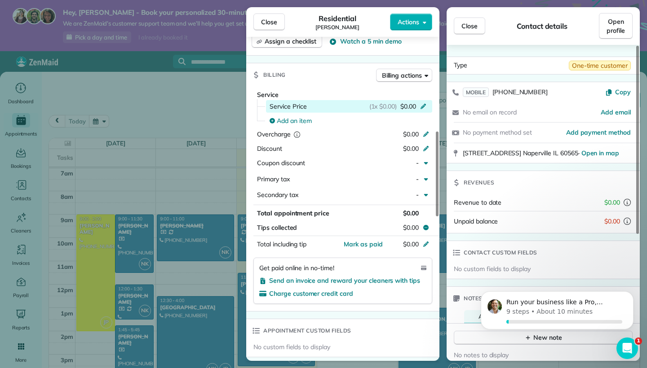
click at [423, 102] on icon at bounding box center [423, 105] width 7 height 7
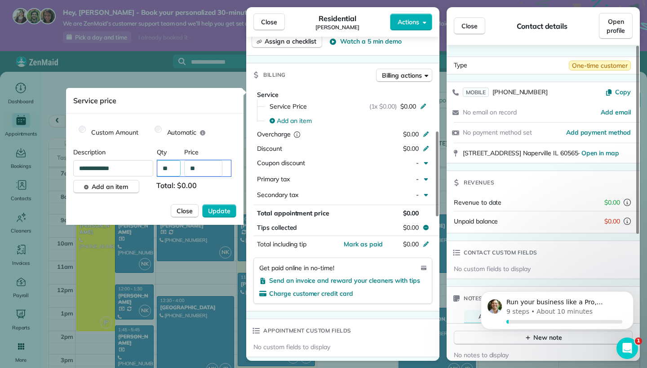
click at [172, 170] on input "**" at bounding box center [194, 168] width 74 height 16
type input "**"
click at [201, 170] on input "**" at bounding box center [203, 168] width 38 height 16
type input "****"
click at [227, 211] on span "Update" at bounding box center [219, 211] width 22 height 9
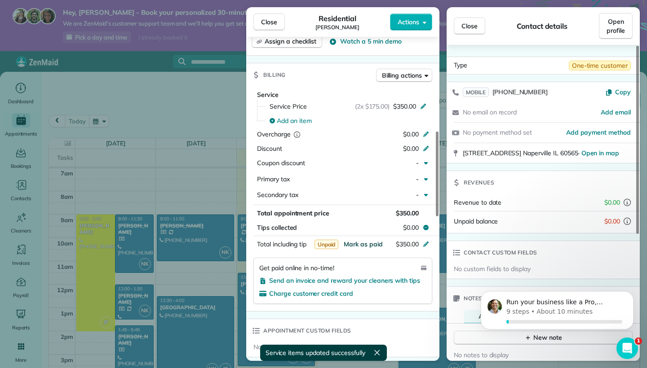
click at [374, 241] on span "Mark as paid" at bounding box center [363, 244] width 39 height 8
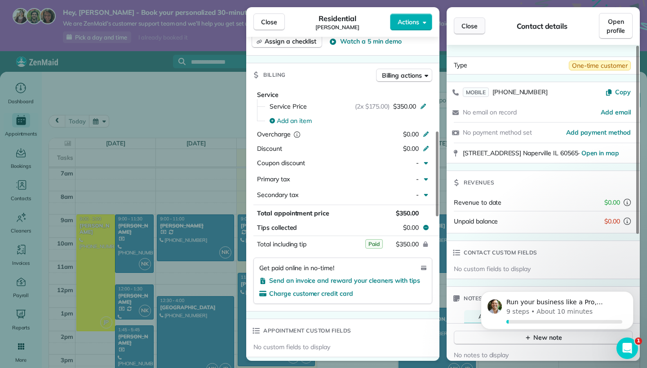
click at [470, 25] on span "Close" at bounding box center [469, 26] width 16 height 9
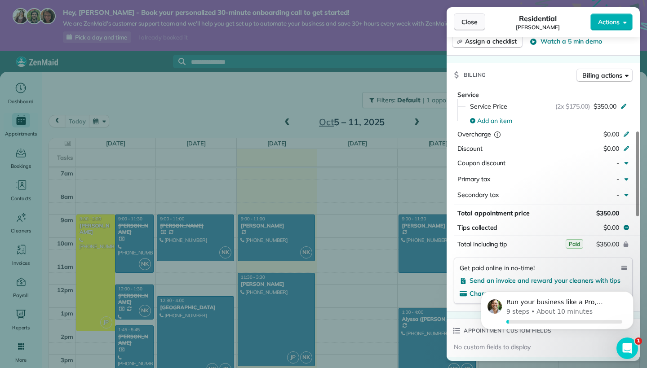
click at [475, 20] on span "Close" at bounding box center [469, 22] width 16 height 9
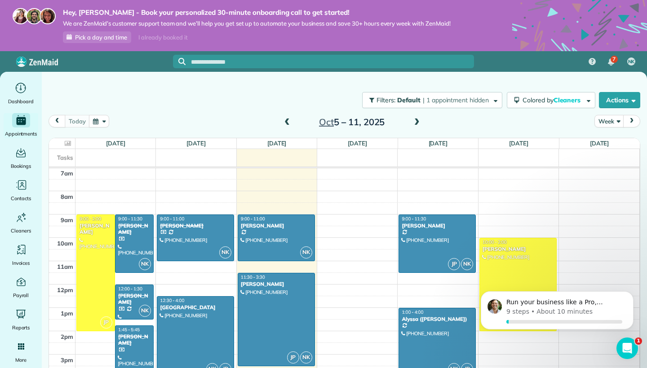
click at [287, 119] on span at bounding box center [287, 123] width 10 height 8
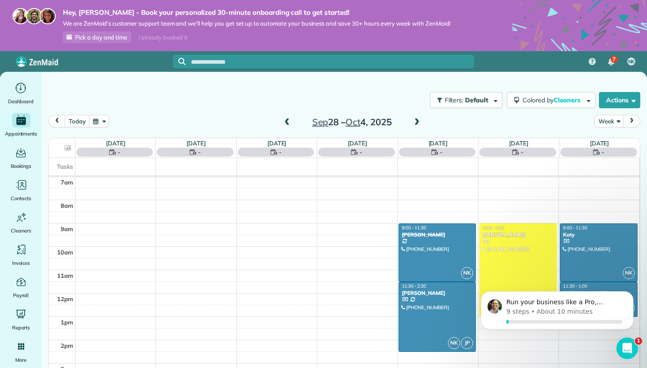
scroll to position [164, 0]
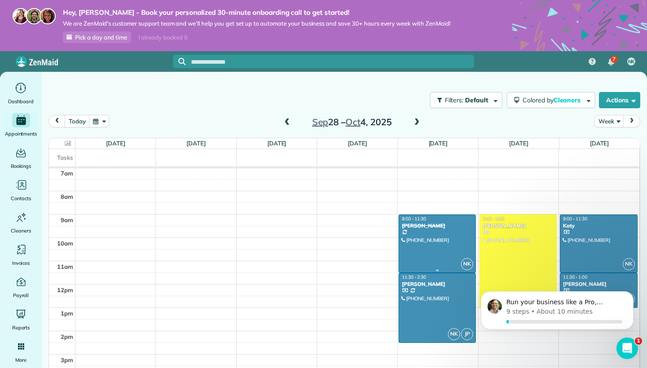
click at [442, 236] on div at bounding box center [437, 243] width 76 height 57
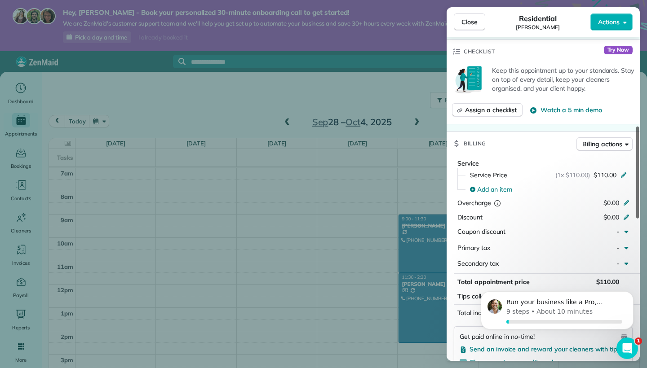
scroll to position [339, 0]
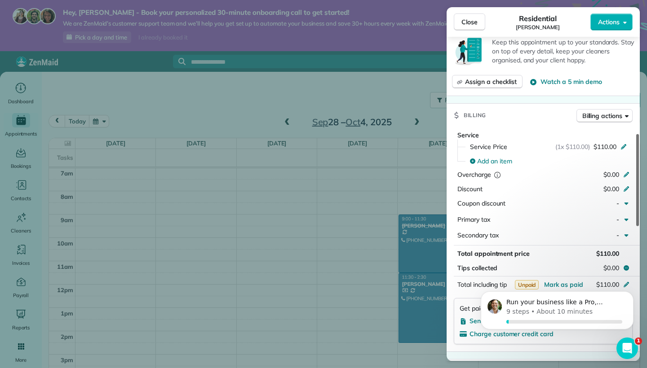
drag, startPoint x: 637, startPoint y: 116, endPoint x: 646, endPoint y: 212, distance: 97.0
click at [646, 212] on div "Close Residential Ellan Weber Actions Status Completed Ellan Weber · Open profi…" at bounding box center [323, 184] width 647 height 368
click at [565, 281] on span "Mark as paid" at bounding box center [563, 285] width 39 height 8
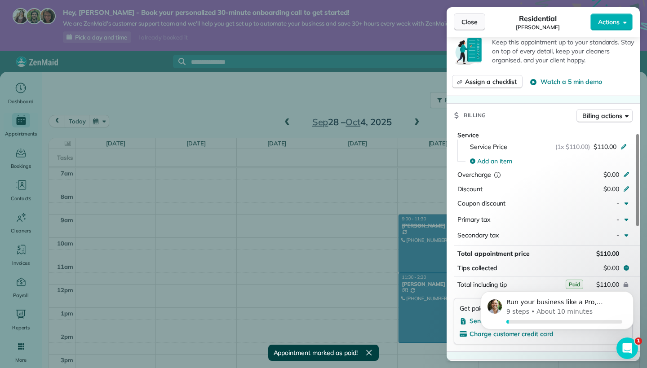
click at [469, 29] on button "Close" at bounding box center [469, 21] width 31 height 17
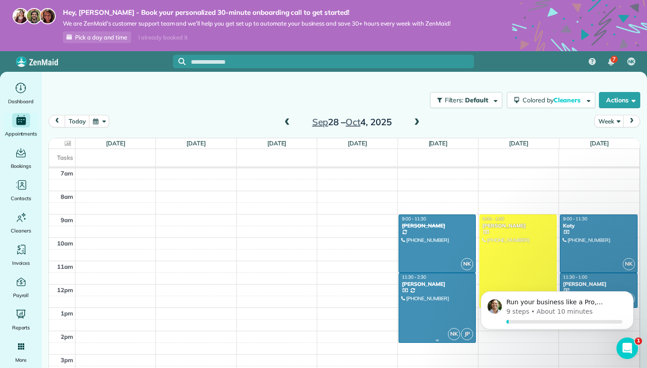
click at [429, 315] on div at bounding box center [437, 308] width 76 height 69
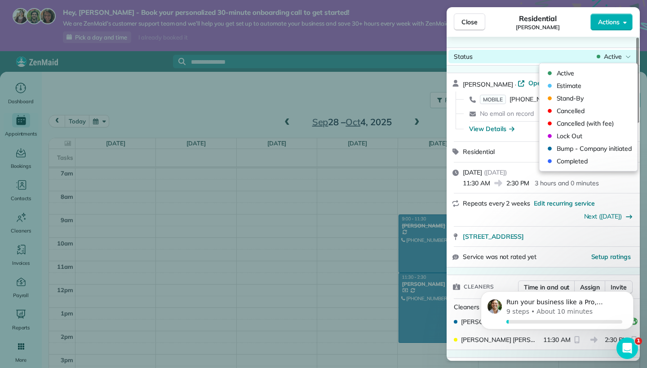
click at [628, 60] on icon at bounding box center [627, 56] width 5 height 9
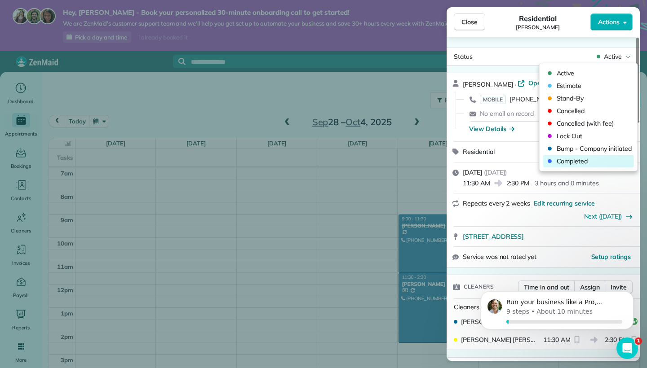
click at [606, 158] on span "Completed" at bounding box center [594, 161] width 75 height 9
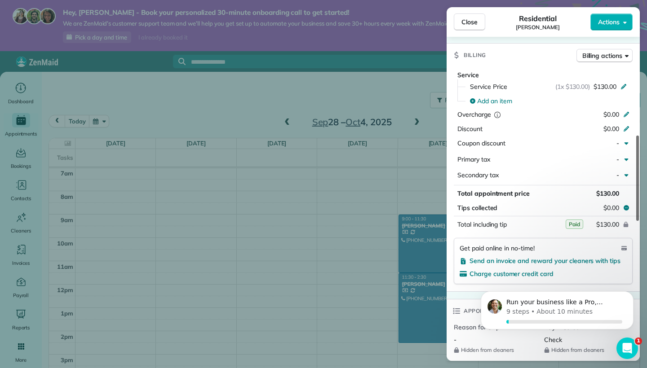
scroll to position [413, 0]
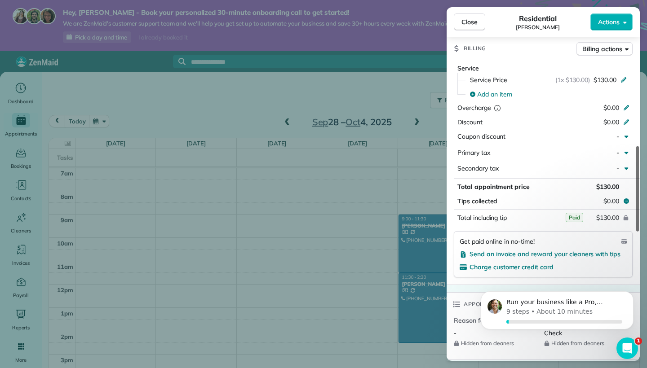
drag, startPoint x: 637, startPoint y: 84, endPoint x: 641, endPoint y: 193, distance: 108.8
click at [641, 193] on div "Close Residential Diane Wilkin Actions Status Completed Diane Wilkin · Open pro…" at bounding box center [323, 184] width 647 height 368
click at [466, 21] on span "Close" at bounding box center [469, 22] width 16 height 9
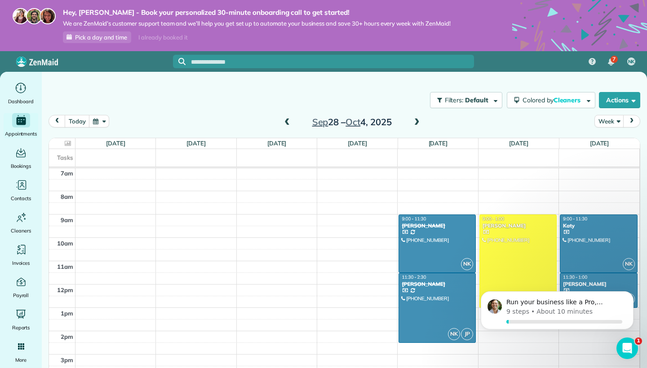
click at [532, 252] on div "Run your business like a Pro, [PERSON_NAME] 9 steps • About 10 minutes" at bounding box center [556, 273] width 165 height 112
click at [513, 257] on div "Run your business like a Pro, [PERSON_NAME] 9 steps • About 10 minutes" at bounding box center [556, 273] width 165 height 112
click at [515, 254] on div "Run your business like a Pro, [PERSON_NAME] 9 steps • About 10 minutes" at bounding box center [556, 273] width 165 height 112
click at [597, 235] on div at bounding box center [598, 243] width 76 height 57
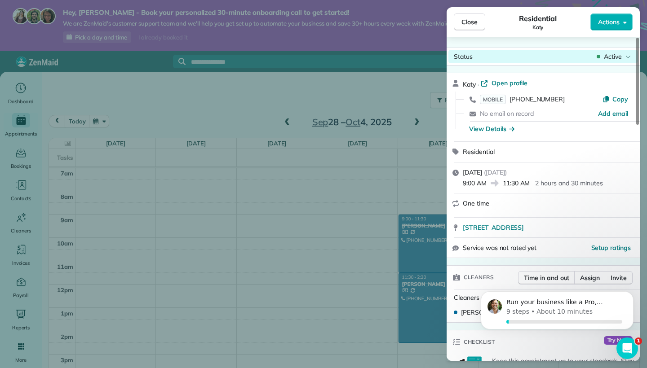
click at [608, 59] on span "Active" at bounding box center [613, 56] width 18 height 9
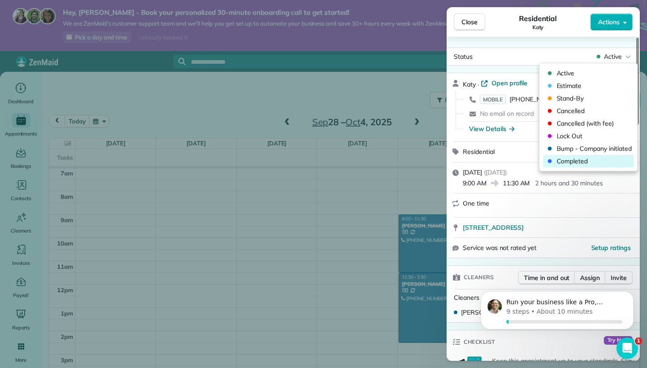
click at [591, 164] on span "Completed" at bounding box center [594, 161] width 75 height 9
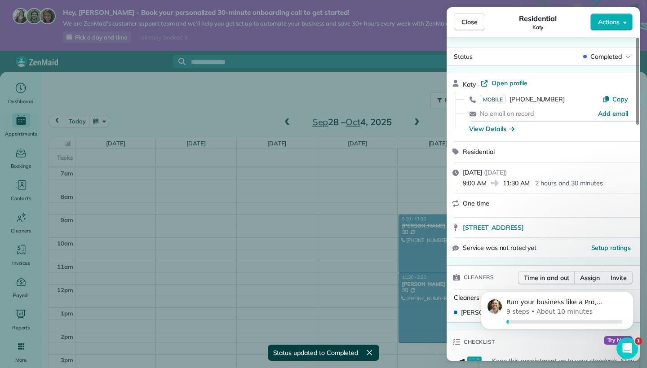
scroll to position [164, 0]
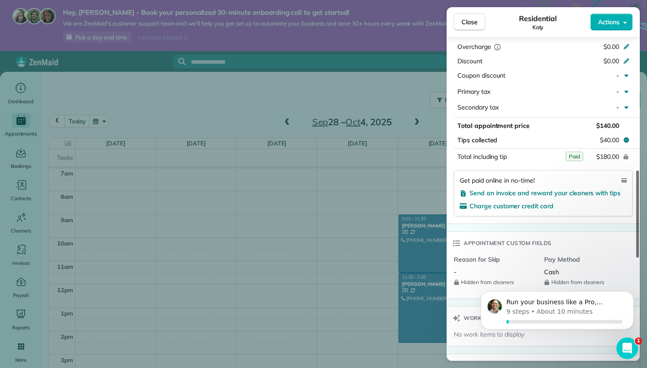
drag, startPoint x: 638, startPoint y: 111, endPoint x: 646, endPoint y: 225, distance: 114.0
click at [646, 225] on div "Close Residential Katy Actions Status Completed Katy · Open profile MOBILE (708…" at bounding box center [323, 184] width 647 height 368
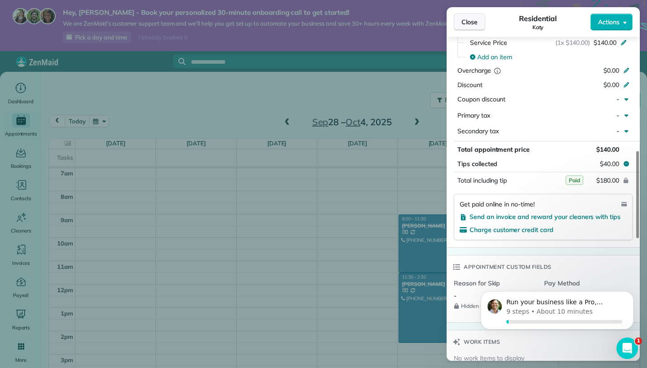
click at [464, 23] on span "Close" at bounding box center [469, 22] width 16 height 9
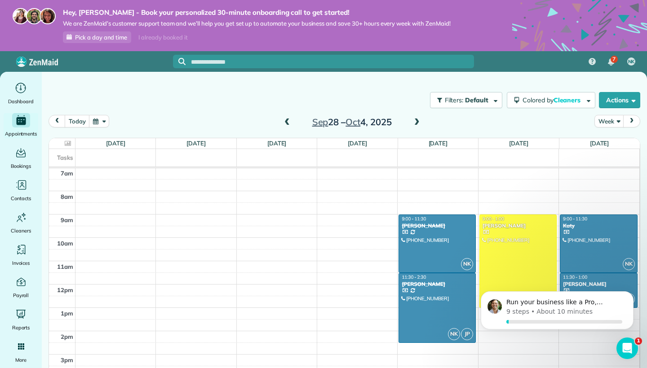
click at [534, 225] on div "Tarma Owens" at bounding box center [518, 226] width 72 height 6
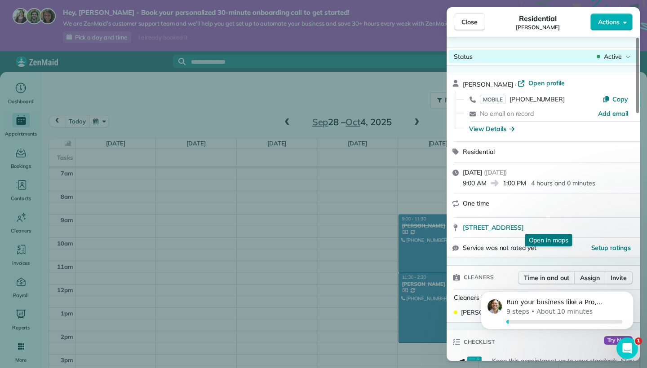
click at [614, 57] on span "Active" at bounding box center [613, 56] width 18 height 9
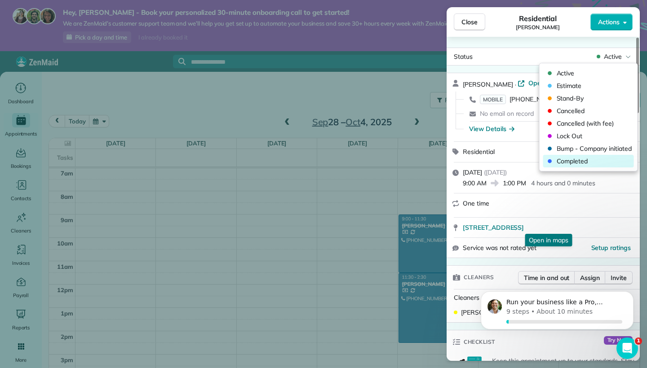
click at [579, 160] on span "Completed" at bounding box center [594, 161] width 75 height 9
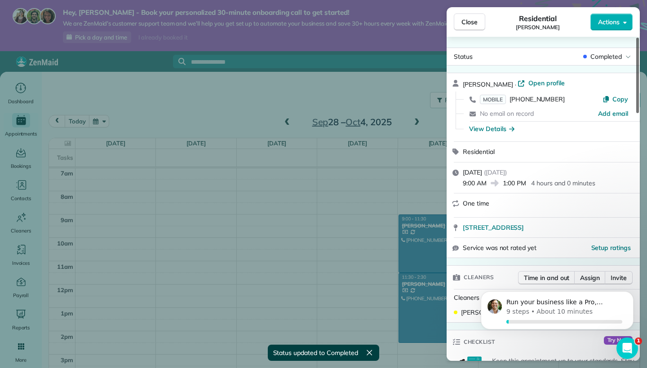
drag, startPoint x: 638, startPoint y: 95, endPoint x: 644, endPoint y: 21, distance: 74.4
click at [644, 21] on div "Close Residential Tarma Owens Actions Status Completed Tarma Owens · Open profi…" at bounding box center [323, 184] width 647 height 368
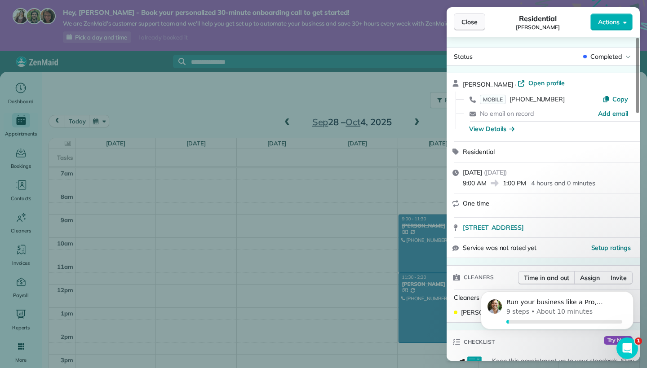
click at [463, 28] on button "Close" at bounding box center [469, 21] width 31 height 17
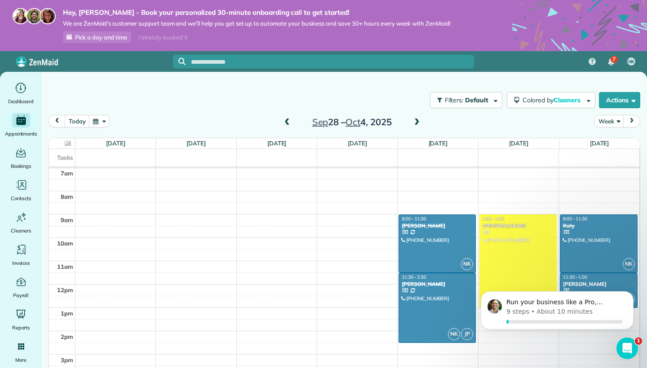
click at [620, 281] on div "[PERSON_NAME]" at bounding box center [598, 284] width 72 height 6
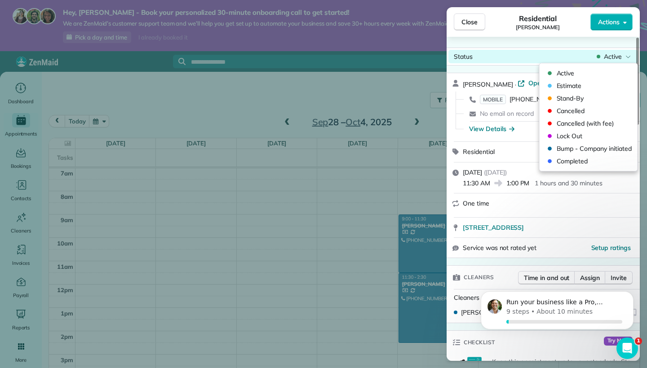
click at [609, 57] on span "Active" at bounding box center [613, 56] width 18 height 9
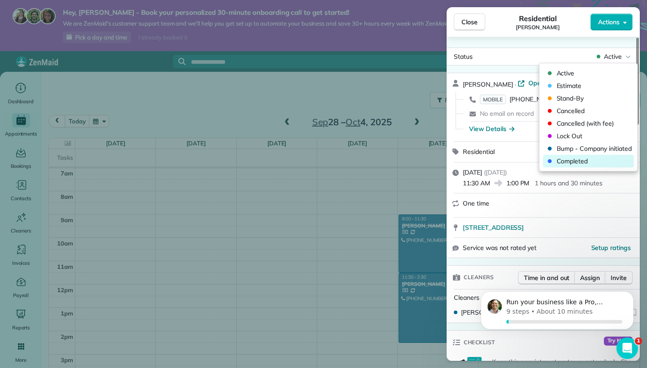
click at [611, 167] on div "Completed" at bounding box center [588, 161] width 91 height 13
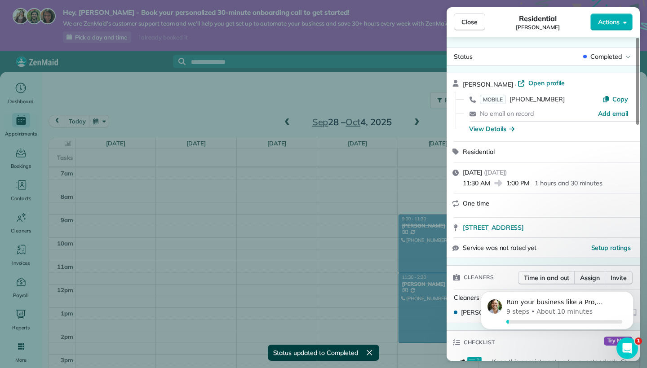
scroll to position [164, 0]
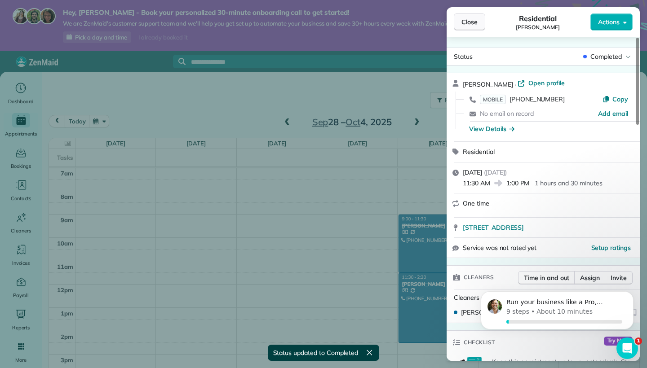
click at [473, 23] on span "Close" at bounding box center [469, 22] width 16 height 9
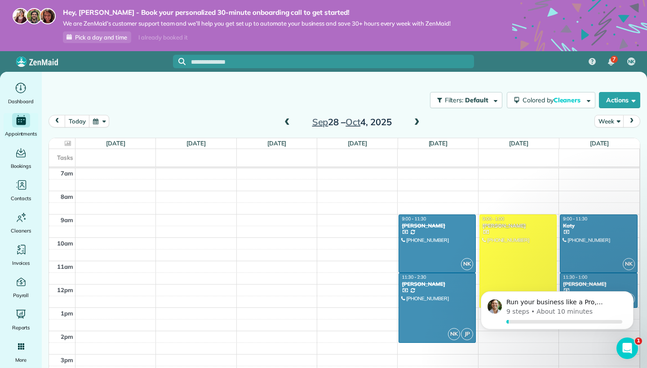
click at [287, 122] on span at bounding box center [287, 123] width 10 height 8
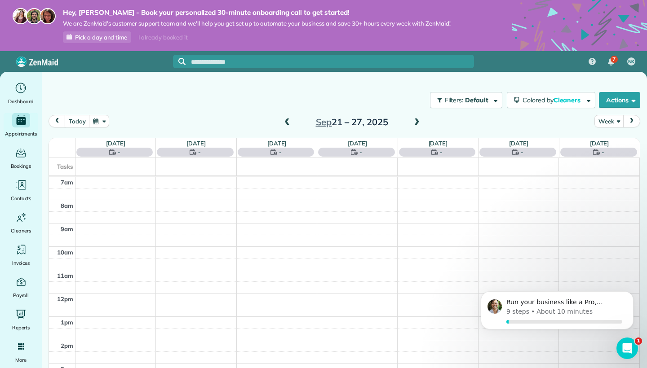
scroll to position [164, 0]
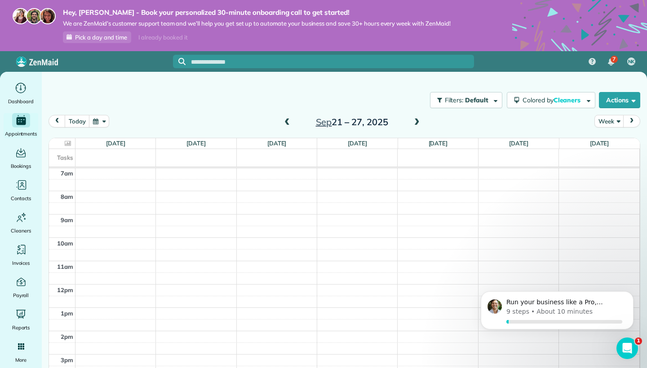
click at [415, 124] on span at bounding box center [417, 123] width 10 height 8
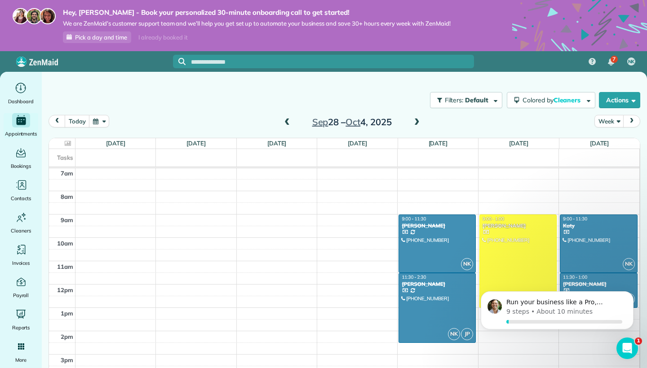
click at [415, 124] on span at bounding box center [417, 123] width 10 height 8
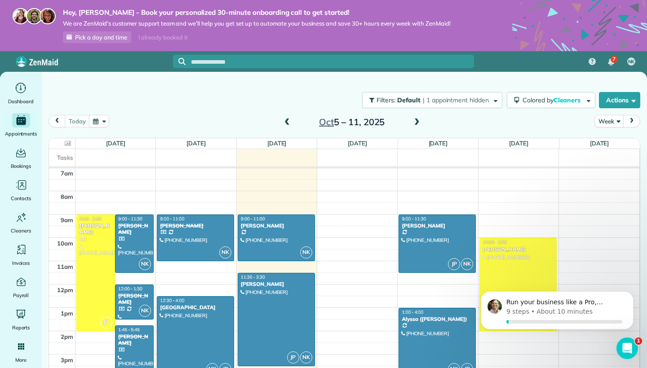
click at [415, 124] on span at bounding box center [417, 123] width 10 height 8
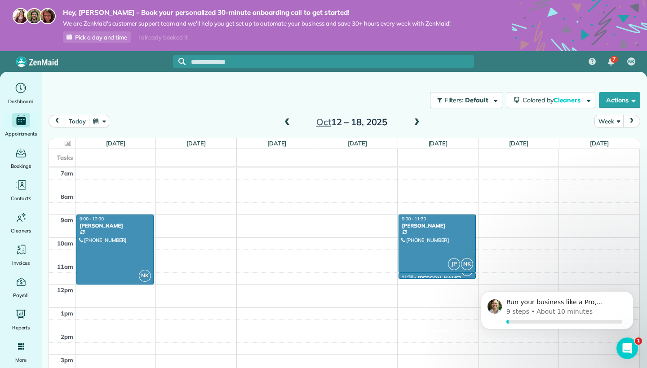
click at [86, 290] on div "12am 1am 2am 3am 4am 5am 6am 7am 8am 9am 10am 11am 12pm 1pm 2pm 3pm 4pm 5pm 6pm…" at bounding box center [344, 284] width 590 height 560
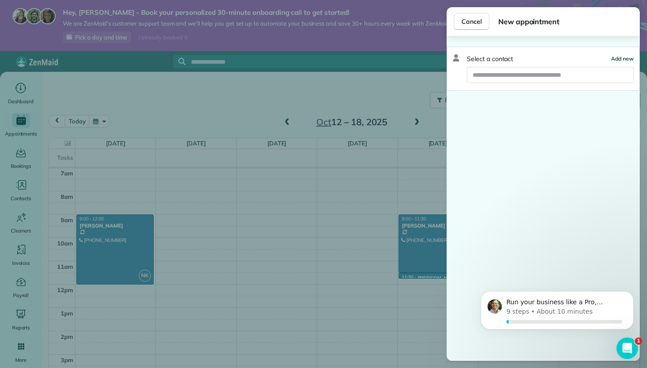
click at [616, 56] on span "Add new" at bounding box center [622, 58] width 23 height 7
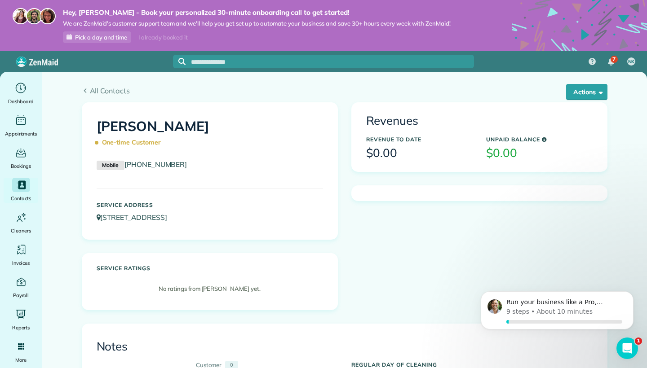
click at [108, 128] on h1 "[PERSON_NAME] One-time Customer" at bounding box center [210, 134] width 226 height 31
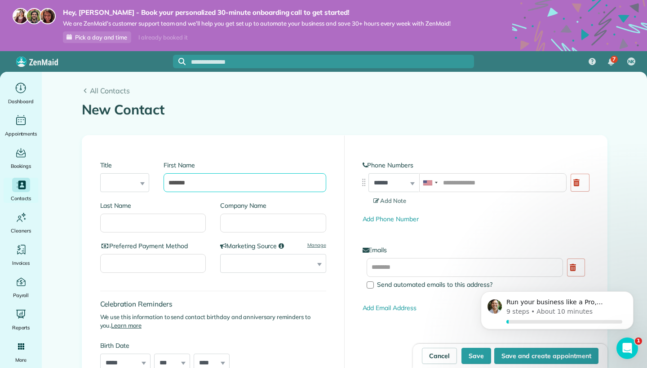
type input "*******"
type input "*"
type input "**********"
click at [129, 262] on input "Preferred Payment Method" at bounding box center [153, 263] width 106 height 19
type input "*****"
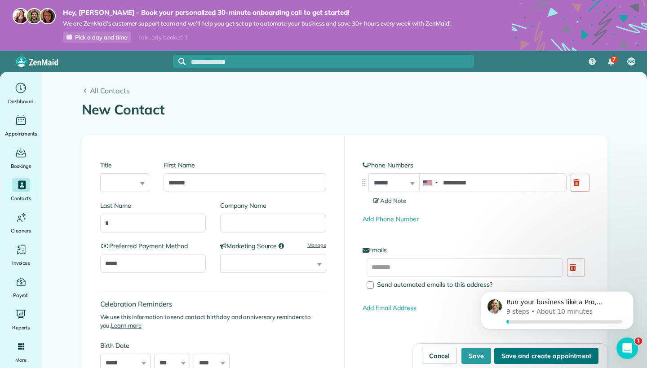
drag, startPoint x: 129, startPoint y: 262, endPoint x: 530, endPoint y: 356, distance: 412.0
click at [530, 356] on button "Save and create appointment" at bounding box center [546, 356] width 104 height 16
type input "**********"
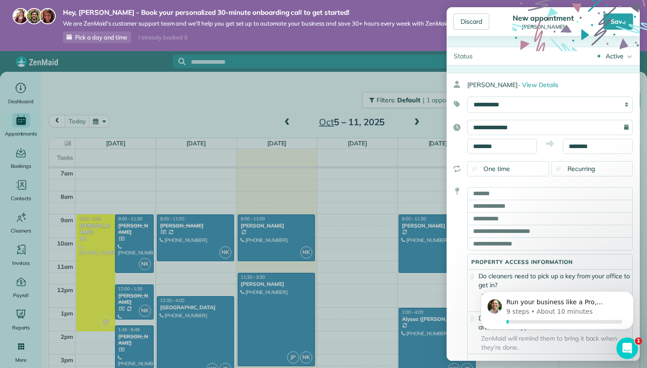
click at [583, 171] on span "Recurring" at bounding box center [581, 169] width 28 height 8
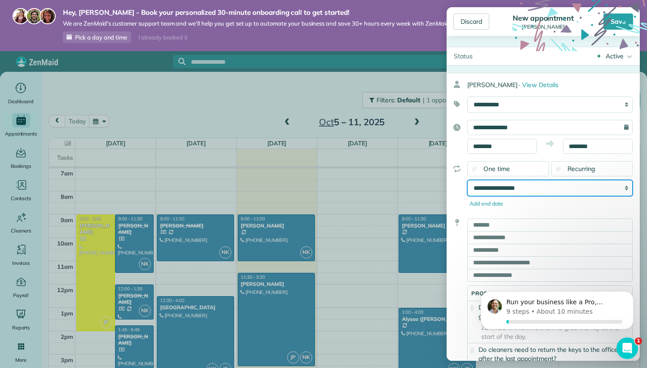
select select "**********"
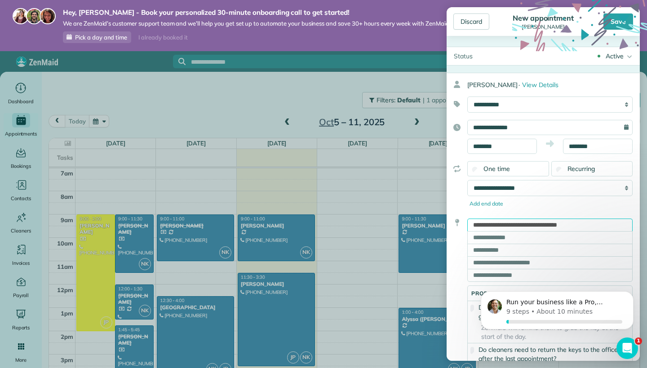
type input "**********"
type input "*********"
type input "**"
type input "*****"
drag, startPoint x: 586, startPoint y: 223, endPoint x: 125, endPoint y: 62, distance: 487.8
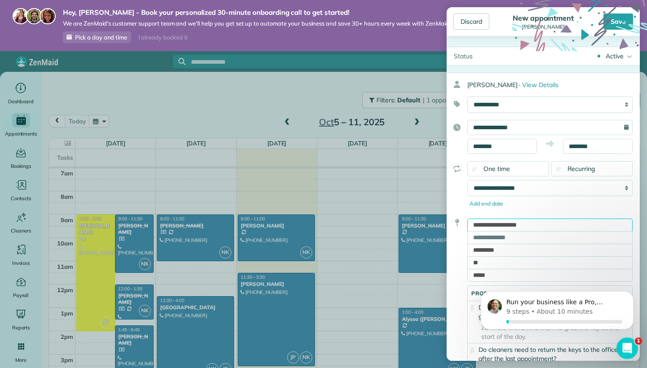
click at [597, 345] on div "**********" at bounding box center [549, 316] width 165 height 195
type input "**********"
click at [551, 124] on input "**********" at bounding box center [549, 127] width 165 height 15
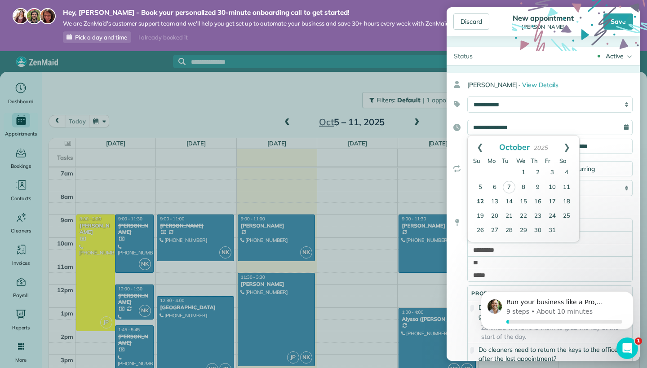
click at [483, 196] on link "12" at bounding box center [480, 202] width 14 height 14
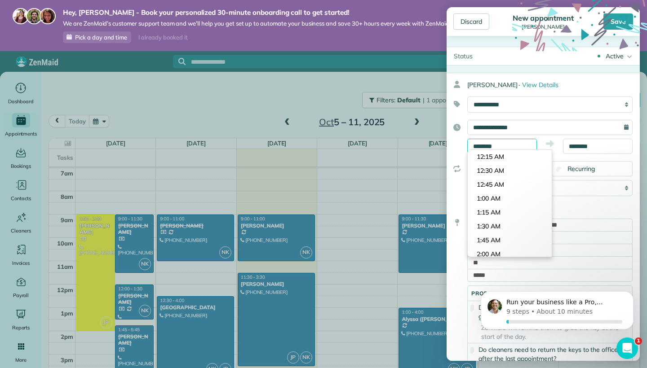
click at [511, 146] on input "********" at bounding box center [502, 146] width 70 height 15
type input "*******"
click at [505, 215] on body "Hey, [PERSON_NAME] - Book your personalized 30-minute onboarding call to get st…" at bounding box center [323, 184] width 647 height 368
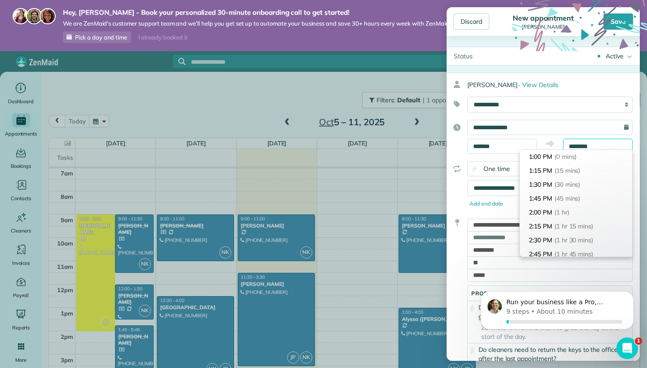
click at [594, 146] on input "********" at bounding box center [598, 146] width 70 height 15
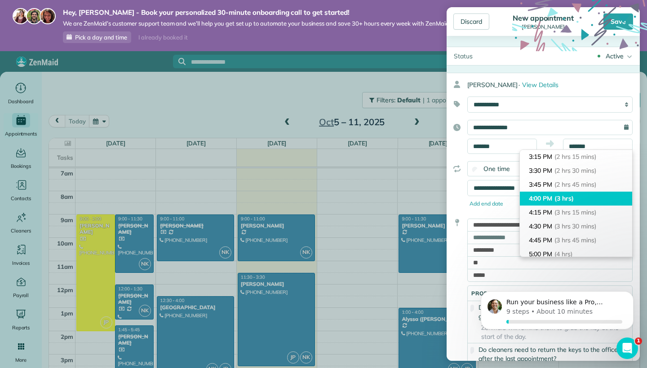
type input "*******"
click at [560, 196] on span "(3 hrs)" at bounding box center [563, 199] width 19 height 8
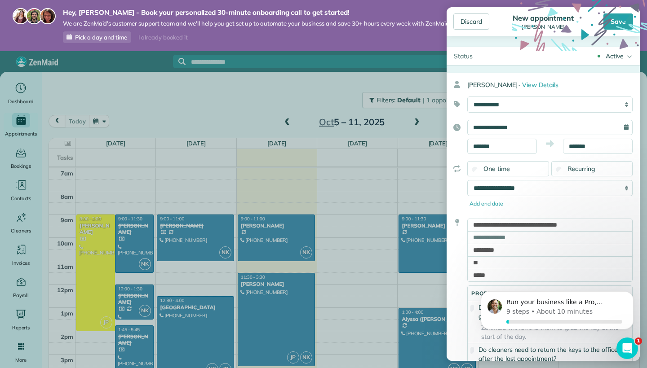
click at [616, 21] on icon at bounding box center [579, 67] width 135 height 135
click at [621, 19] on icon at bounding box center [579, 67] width 135 height 135
click at [618, 14] on icon at bounding box center [579, 67] width 135 height 135
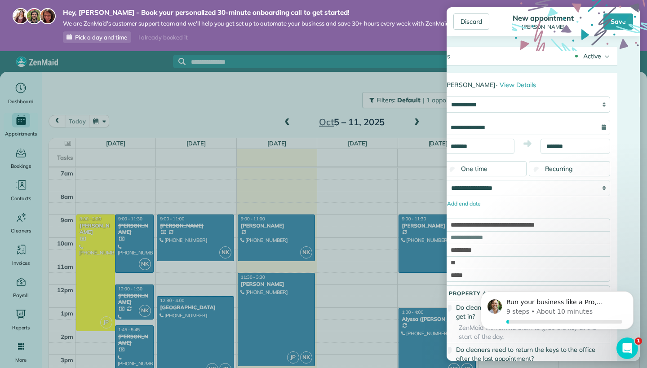
scroll to position [0, 32]
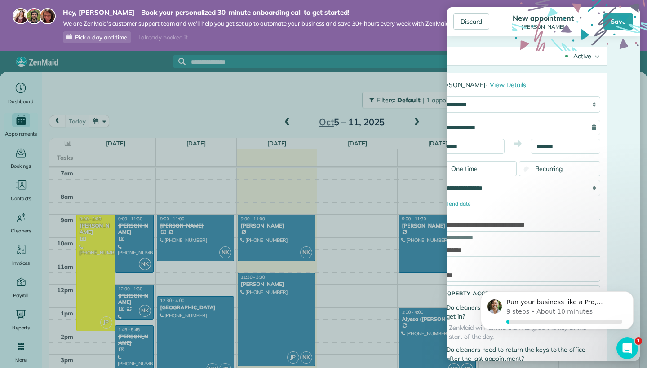
drag, startPoint x: 637, startPoint y: 121, endPoint x: 620, endPoint y: 246, distance: 125.9
click at [620, 246] on div "Status Active Active Estimate Stand-By Cancelled" at bounding box center [542, 198] width 193 height 325
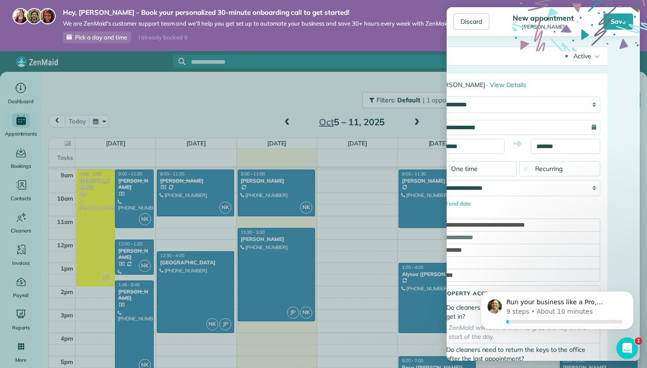
scroll to position [254, 0]
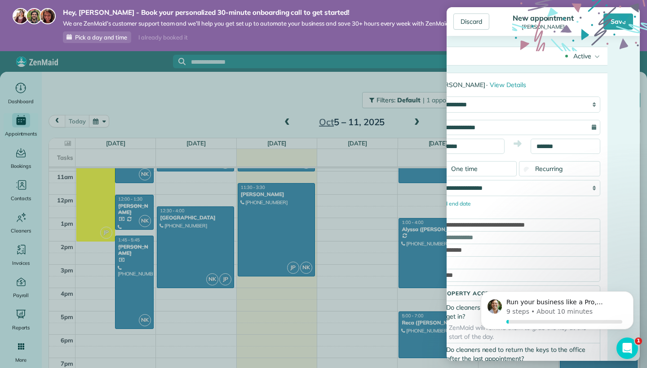
drag, startPoint x: 1011, startPoint y: 394, endPoint x: 564, endPoint y: 284, distance: 460.3
drag, startPoint x: 481, startPoint y: 213, endPoint x: 473, endPoint y: 193, distance: 21.2
click at [473, 193] on div "**********" at bounding box center [510, 247] width 193 height 348
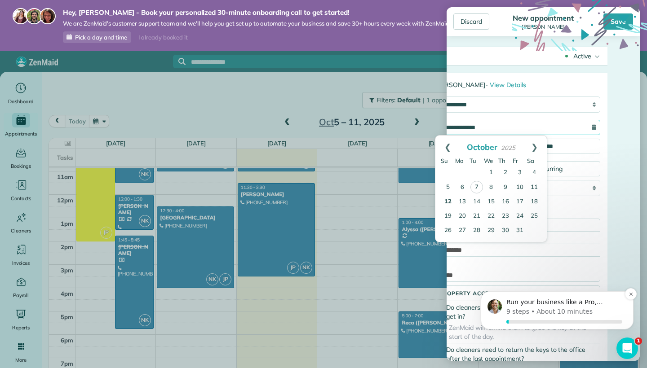
drag, startPoint x: 947, startPoint y: 366, endPoint x: 533, endPoint y: 313, distance: 417.0
click at [602, 189] on div "**********" at bounding box center [510, 184] width 193 height 47
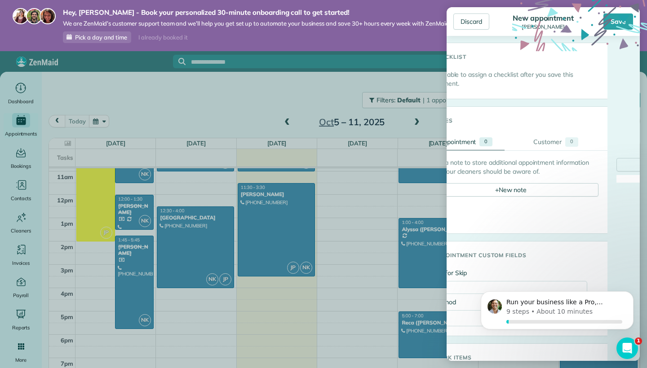
drag, startPoint x: 496, startPoint y: 207, endPoint x: 588, endPoint y: 368, distance: 185.3
click at [588, 368] on aside "Discard New appointment [PERSON_NAME] Save Status Active Active Estimate Stand-…" at bounding box center [543, 184] width 208 height 368
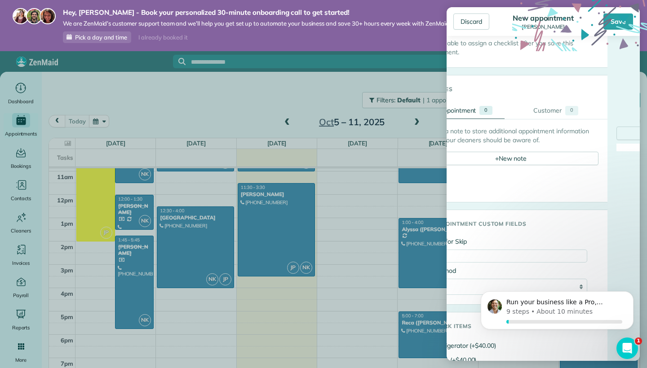
drag, startPoint x: 631, startPoint y: 287, endPoint x: 618, endPoint y: 183, distance: 104.5
click at [618, 281] on html "Run your business like a Pro, [PERSON_NAME] 9 steps • About 10 minutes" at bounding box center [557, 312] width 180 height 63
click at [613, 20] on icon at bounding box center [579, 67] width 135 height 135
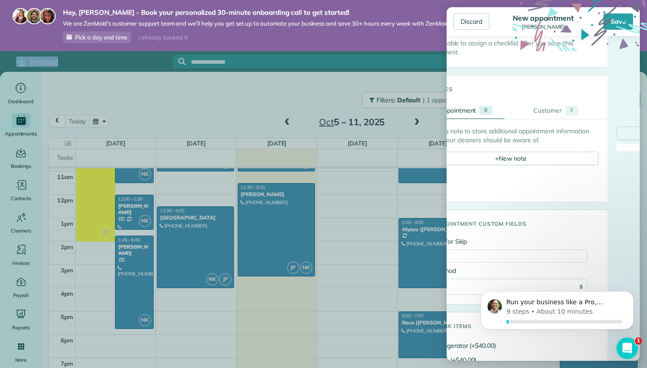
click at [613, 20] on icon at bounding box center [579, 67] width 135 height 135
drag, startPoint x: 613, startPoint y: 20, endPoint x: 579, endPoint y: 42, distance: 40.6
click at [579, 42] on icon at bounding box center [579, 67] width 135 height 135
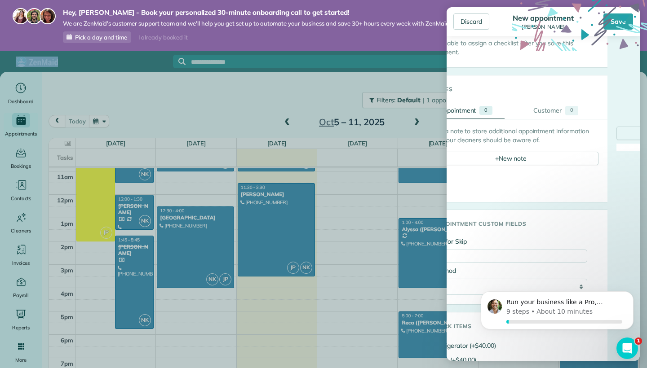
click at [579, 42] on icon at bounding box center [579, 67] width 135 height 135
click at [613, 24] on icon at bounding box center [579, 67] width 135 height 135
click at [614, 77] on div "Status Active Active Estimate Stand-By Cancelled" at bounding box center [542, 198] width 193 height 325
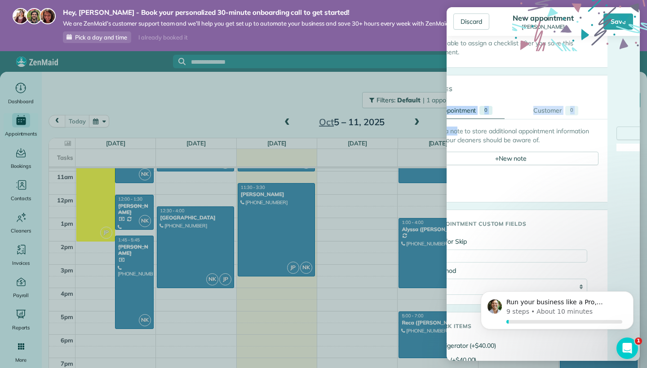
drag, startPoint x: 627, startPoint y: 106, endPoint x: 527, endPoint y: 132, distance: 102.5
click at [527, 132] on div "Status Active Active Estimate Stand-By Cancelled" at bounding box center [542, 198] width 193 height 325
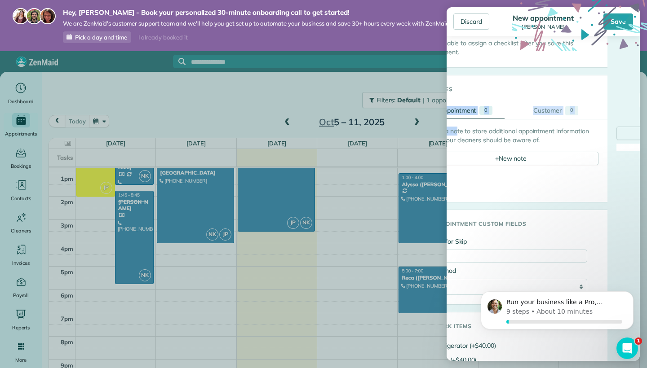
scroll to position [318, 0]
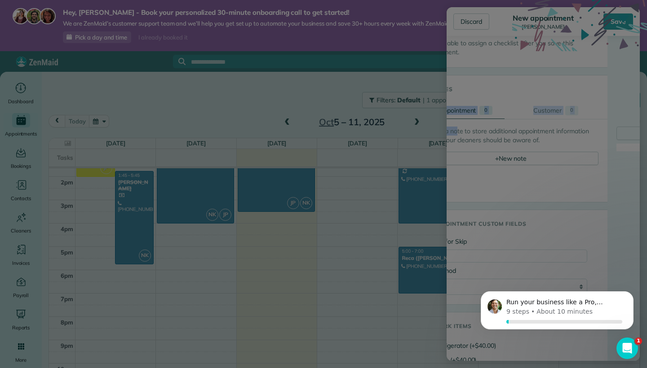
drag, startPoint x: 419, startPoint y: 203, endPoint x: 530, endPoint y: 230, distance: 113.7
click at [530, 230] on div "Hey, [PERSON_NAME] - Book your personalized 30-minute onboarding call to get st…" at bounding box center [323, 184] width 647 height 368
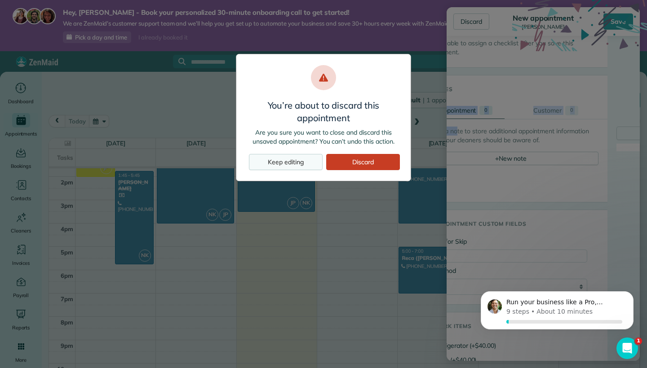
click at [285, 164] on div "Keep editing" at bounding box center [286, 162] width 74 height 16
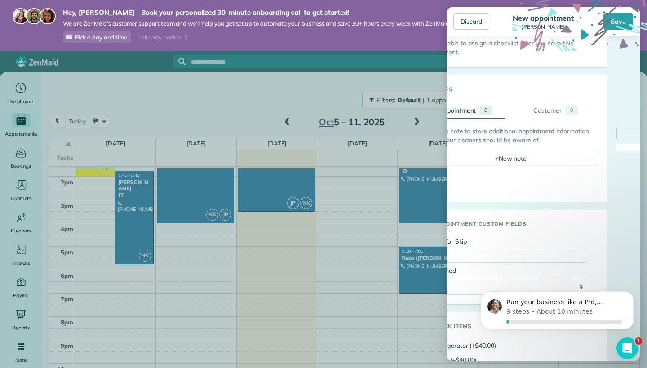
click at [574, 132] on div "Create a note to store additional appointment information you or your cleaners …" at bounding box center [607, 160] width 386 height 83
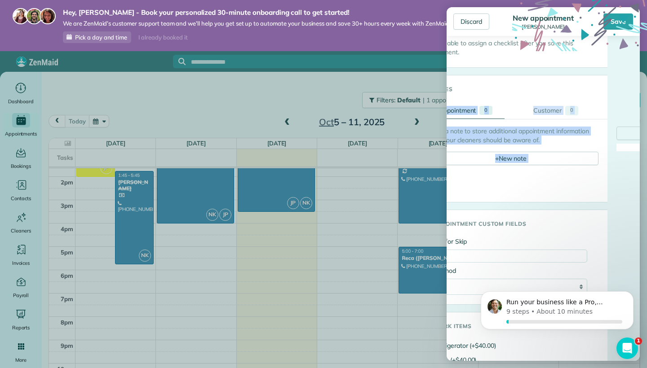
drag, startPoint x: 606, startPoint y: 104, endPoint x: 557, endPoint y: 175, distance: 86.0
click at [557, 176] on div "Notes Appointment 0 Customer 0 Create a note to store additional appointment in…" at bounding box center [510, 139] width 193 height 128
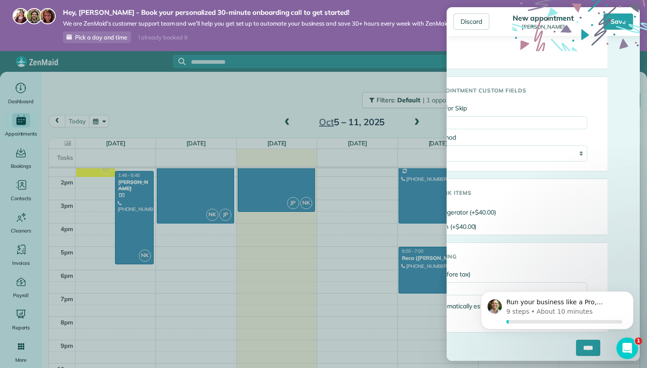
scroll to position [632, 32]
drag, startPoint x: 557, startPoint y: 175, endPoint x: 517, endPoint y: 367, distance: 195.4
click at [517, 367] on aside "Discard New appointment [PERSON_NAME] Save Status Active Active Estimate Stand-…" at bounding box center [543, 184] width 208 height 368
click at [584, 346] on input "****" at bounding box center [588, 346] width 24 height 16
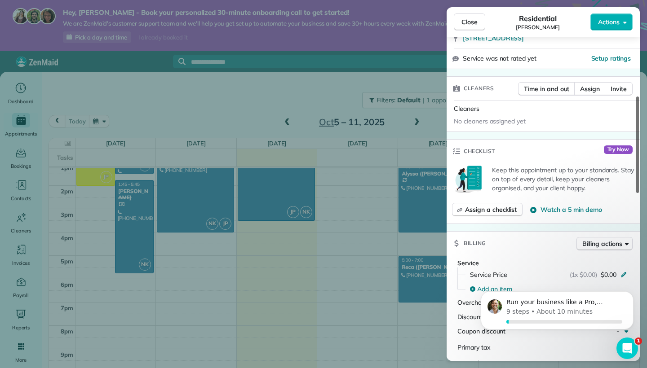
scroll to position [197, 0]
drag, startPoint x: 637, startPoint y: 119, endPoint x: 640, endPoint y: 177, distance: 59.0
click at [640, 177] on div "Close Residential [PERSON_NAME] Actions Status Active [PERSON_NAME] · Open prof…" at bounding box center [323, 184] width 647 height 368
click at [596, 95] on span "Assign" at bounding box center [590, 90] width 20 height 9
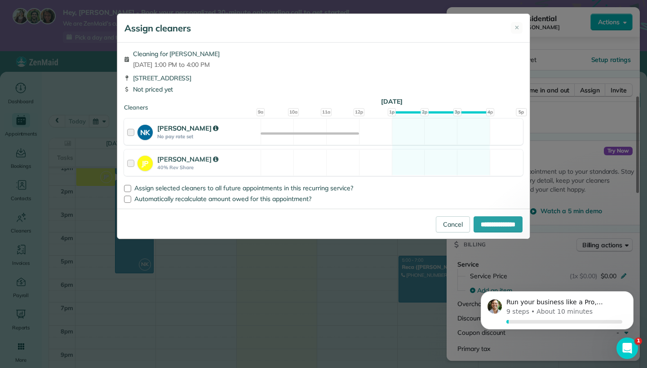
click at [133, 128] on div at bounding box center [132, 132] width 10 height 17
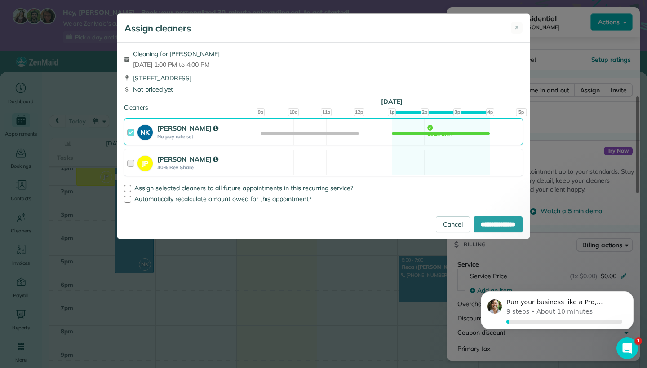
click at [133, 165] on div at bounding box center [132, 163] width 10 height 17
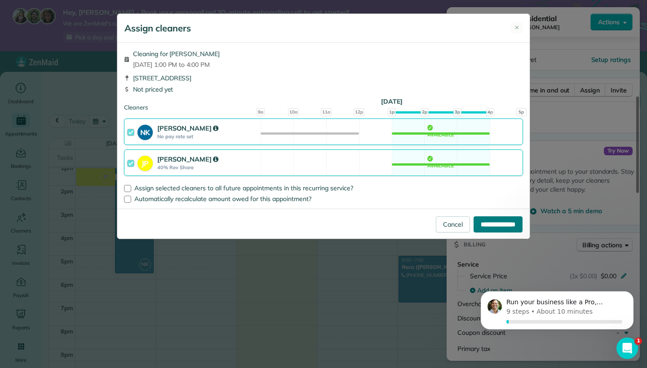
click at [500, 222] on input "**********" at bounding box center [497, 225] width 49 height 16
type input "**********"
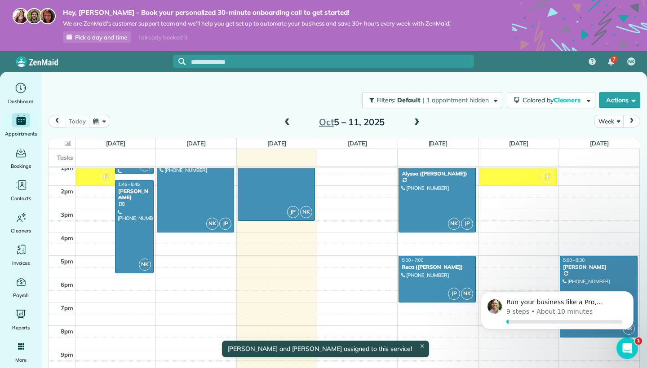
scroll to position [309, 0]
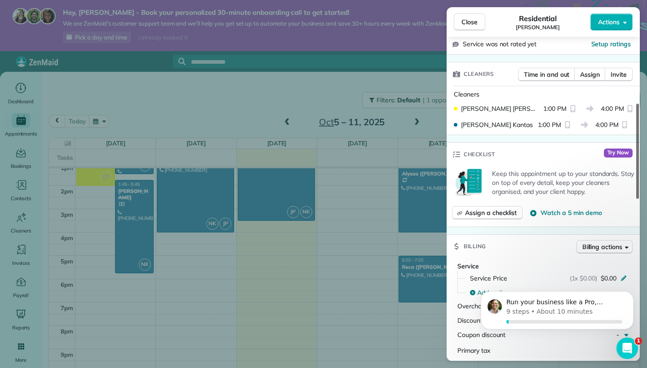
scroll to position [225, 0]
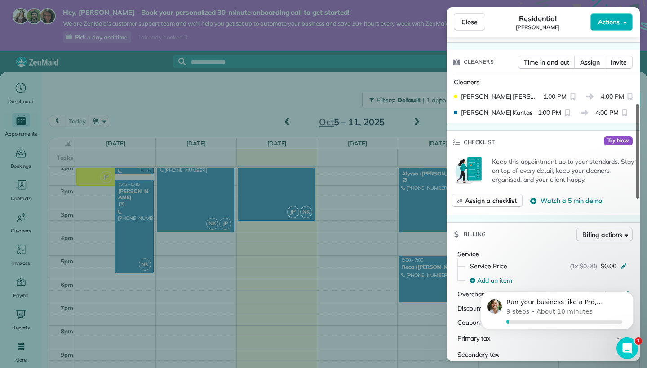
drag, startPoint x: 637, startPoint y: 81, endPoint x: 645, endPoint y: 147, distance: 66.5
click at [645, 147] on div "Close Residential [PERSON_NAME] Actions Status Active [PERSON_NAME] · Open prof…" at bounding box center [323, 184] width 647 height 368
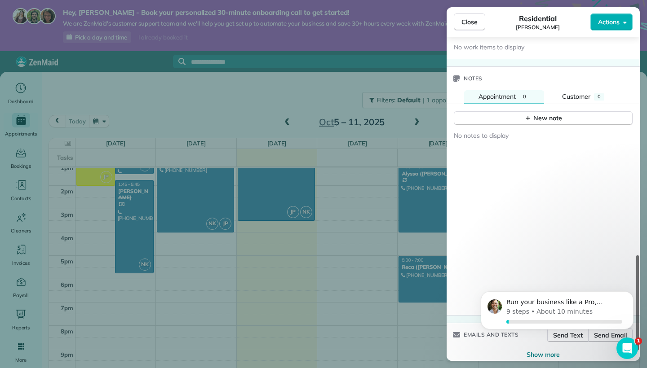
scroll to position [775, 0]
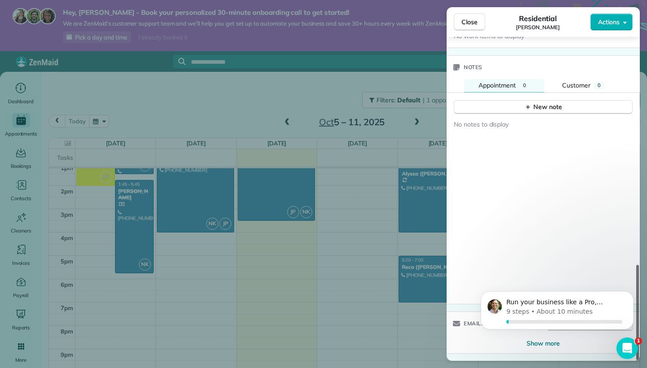
drag, startPoint x: 637, startPoint y: 173, endPoint x: 645, endPoint y: 364, distance: 191.1
click at [645, 364] on div "Close Residential [PERSON_NAME] Actions Status Active [PERSON_NAME] · Open prof…" at bounding box center [323, 184] width 647 height 368
click at [465, 13] on div "Close Residential [PERSON_NAME] Actions" at bounding box center [542, 22] width 193 height 30
click at [464, 24] on span "Close" at bounding box center [469, 22] width 16 height 9
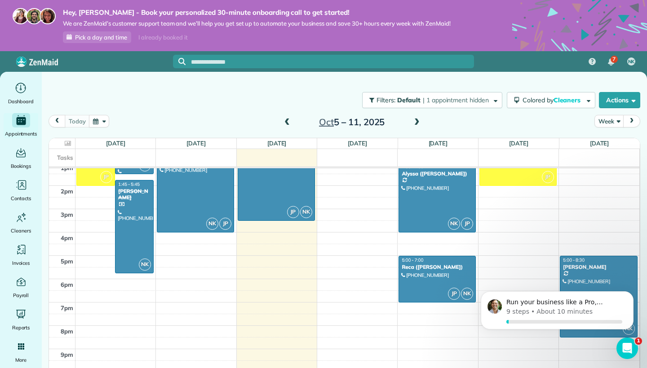
click at [416, 123] on span at bounding box center [417, 123] width 10 height 8
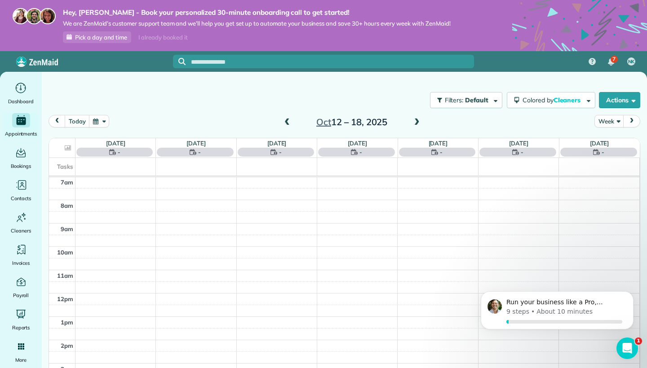
scroll to position [164, 0]
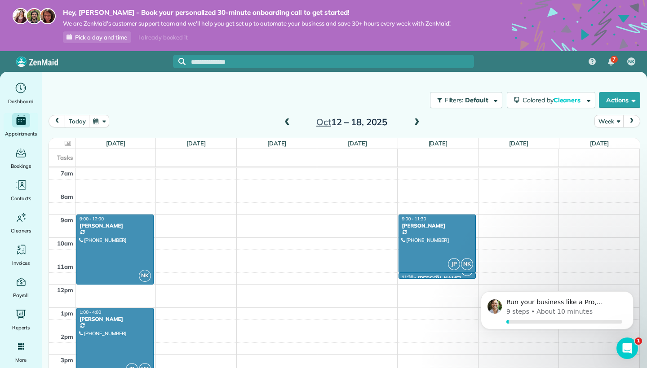
click at [433, 275] on div at bounding box center [437, 277] width 76 height 4
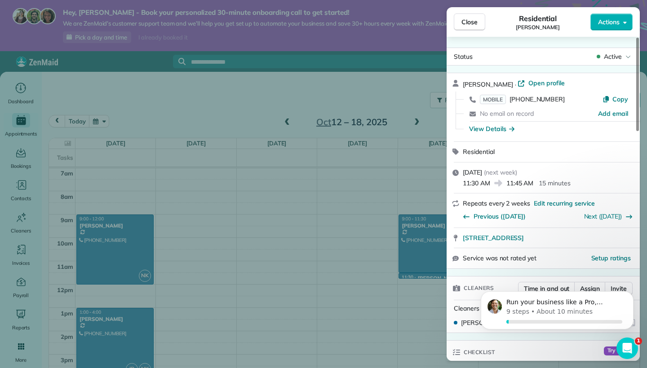
click at [498, 181] on icon at bounding box center [498, 183] width 9 height 9
